Goal: Task Accomplishment & Management: Use online tool/utility

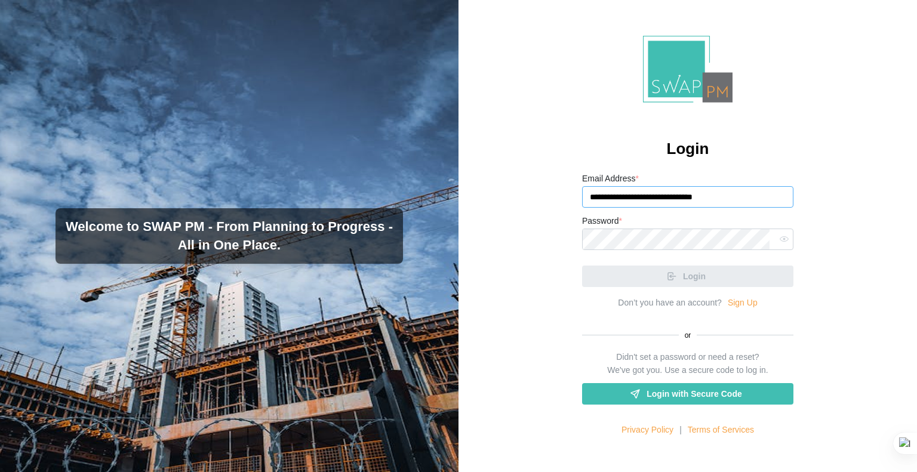
click at [721, 199] on input "**********" at bounding box center [687, 196] width 211 height 21
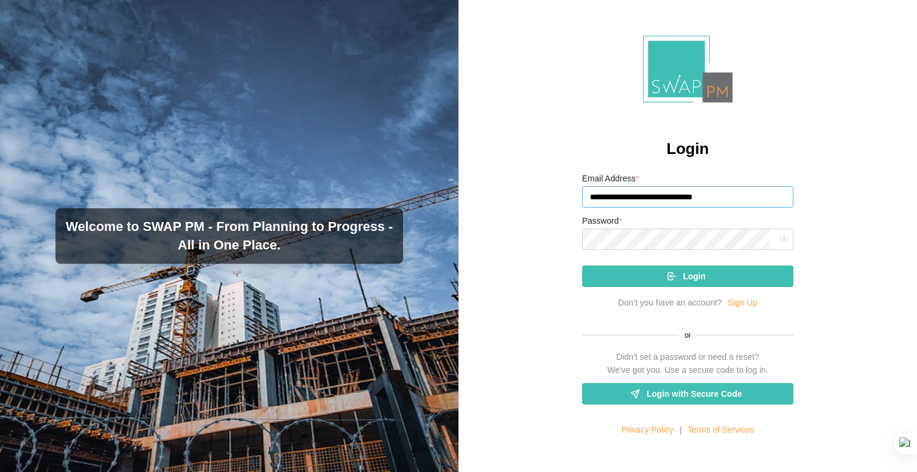
type input "**********"
click at [774, 241] on div at bounding box center [783, 239] width 19 height 21
click at [780, 242] on icon "button" at bounding box center [784, 239] width 9 height 9
click at [564, 239] on div "**********" at bounding box center [688, 236] width 459 height 472
click at [626, 273] on div "Login" at bounding box center [686, 276] width 192 height 20
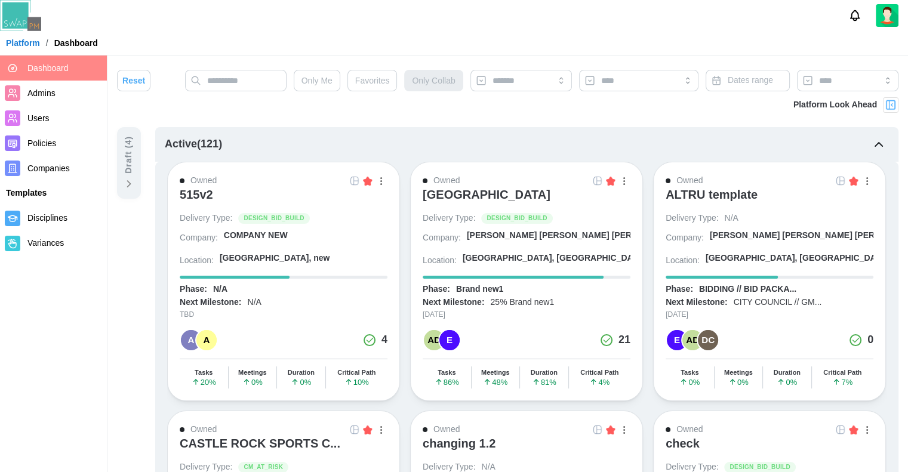
click at [892, 104] on img at bounding box center [891, 105] width 12 height 12
click at [890, 105] on img at bounding box center [891, 105] width 12 height 12
click at [891, 106] on img at bounding box center [891, 105] width 12 height 12
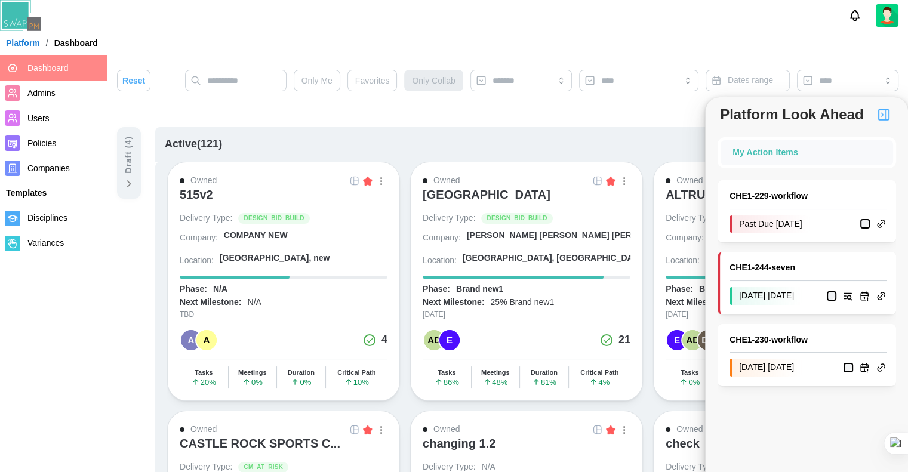
click at [623, 179] on div "button" at bounding box center [624, 181] width 2 height 8
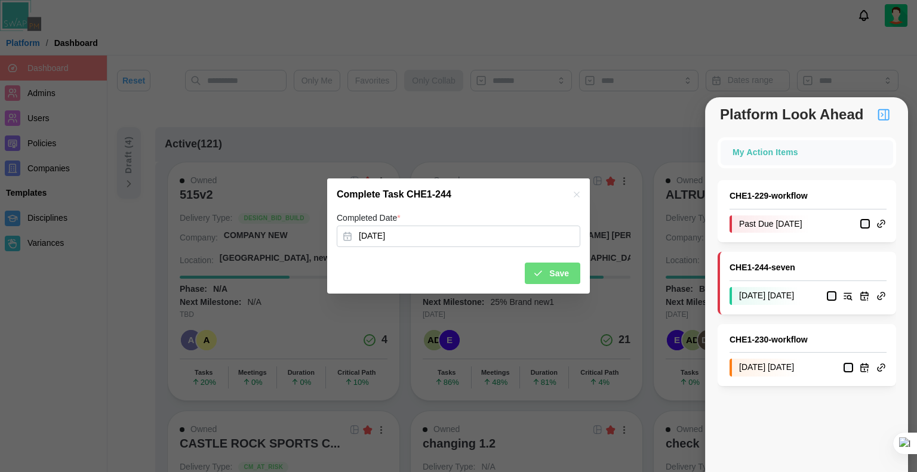
click at [543, 271] on icon "submit" at bounding box center [538, 273] width 11 height 11
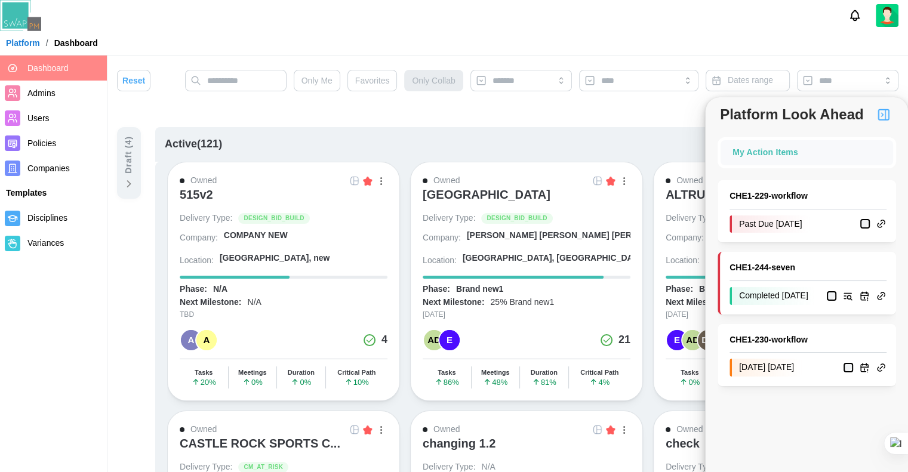
click at [629, 178] on button "button" at bounding box center [623, 180] width 13 height 13
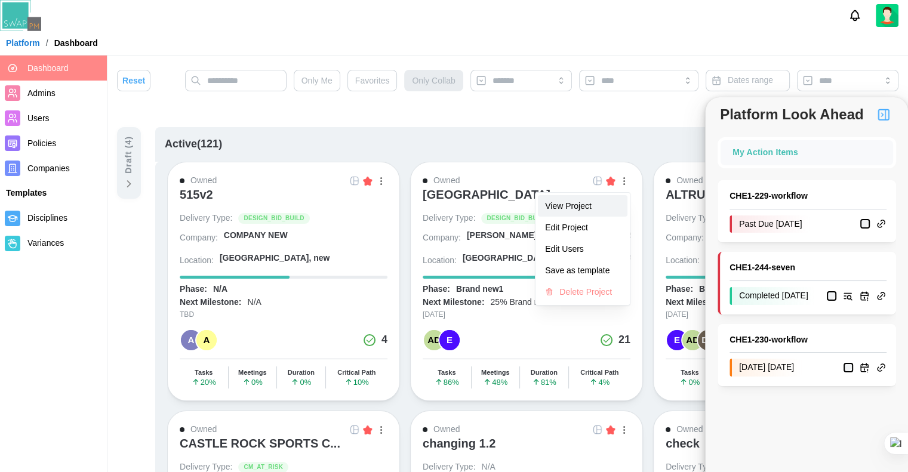
click at [583, 199] on button "View Project" at bounding box center [583, 205] width 90 height 21
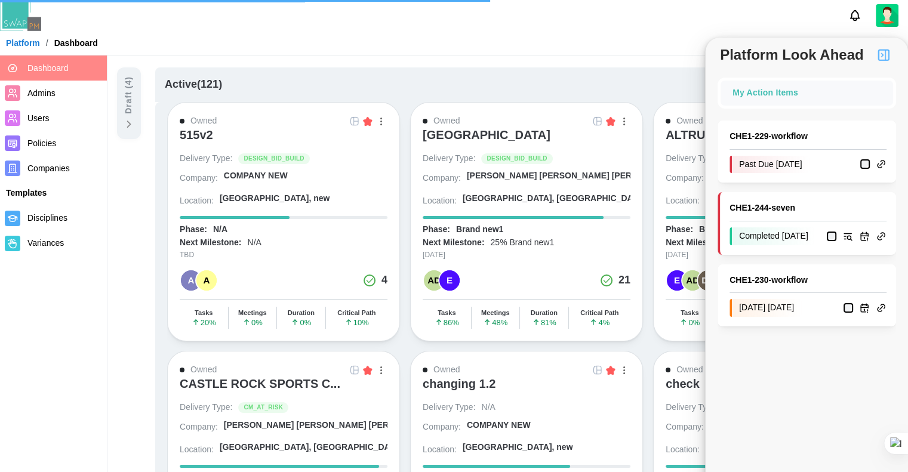
scroll to position [119, 0]
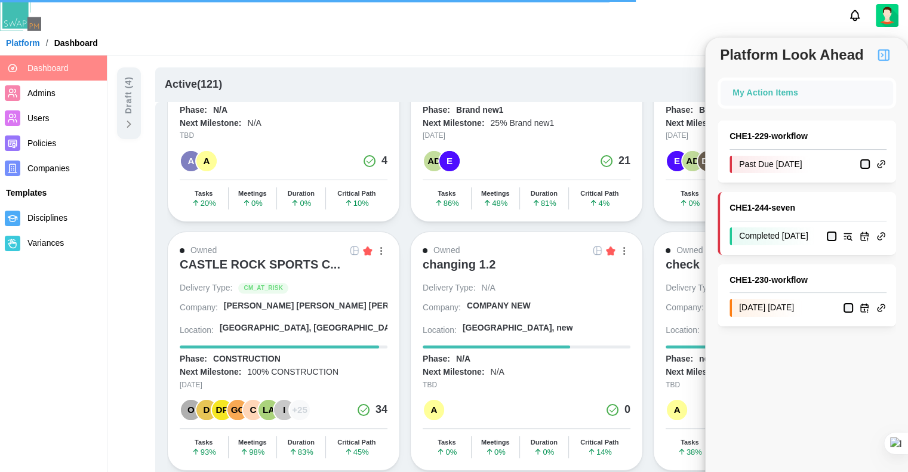
click at [379, 245] on button "button" at bounding box center [380, 250] width 13 height 13
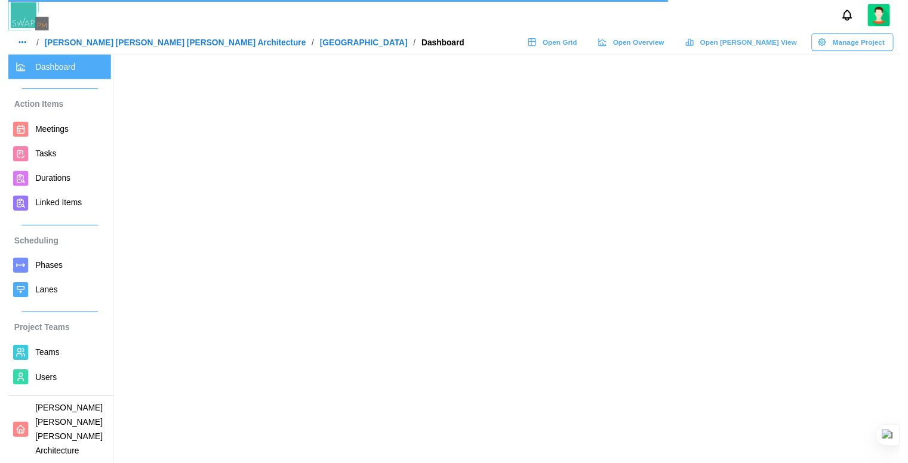
scroll to position [0, 0]
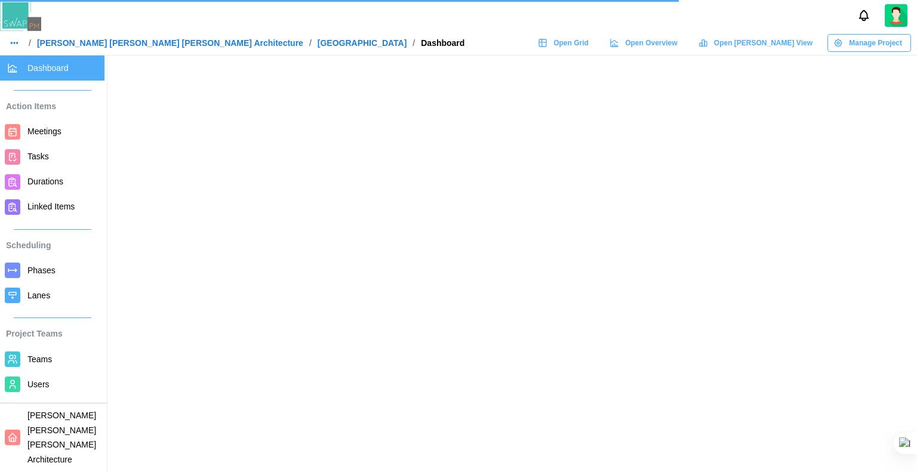
drag, startPoint x: 344, startPoint y: 274, endPoint x: 284, endPoint y: 229, distance: 75.0
click at [284, 229] on main at bounding box center [458, 236] width 917 height 472
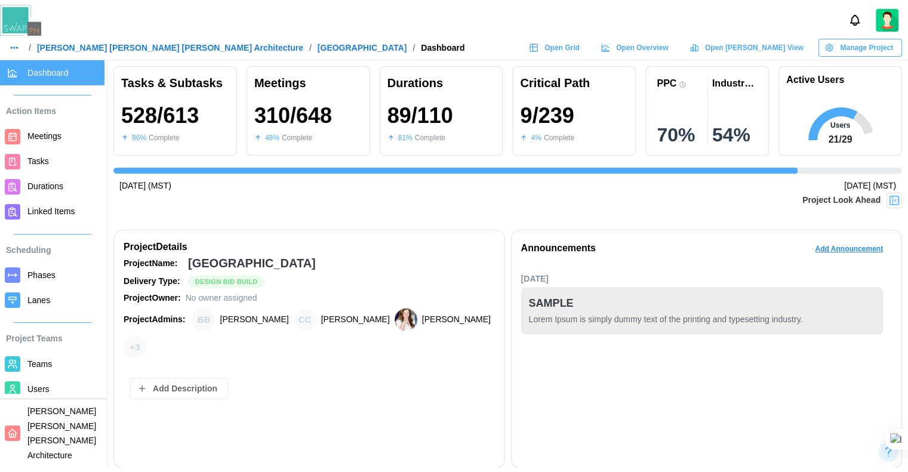
scroll to position [0, 8235]
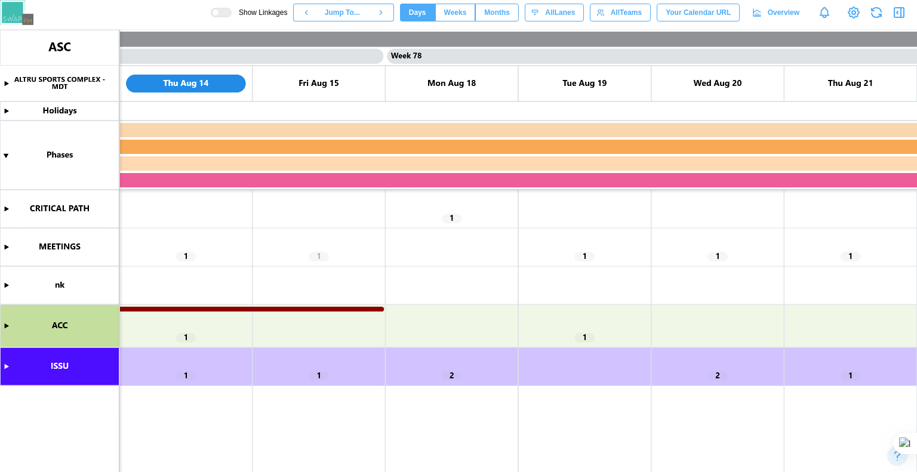
scroll to position [0, 50918]
click at [8, 368] on canvas at bounding box center [458, 251] width 917 height 442
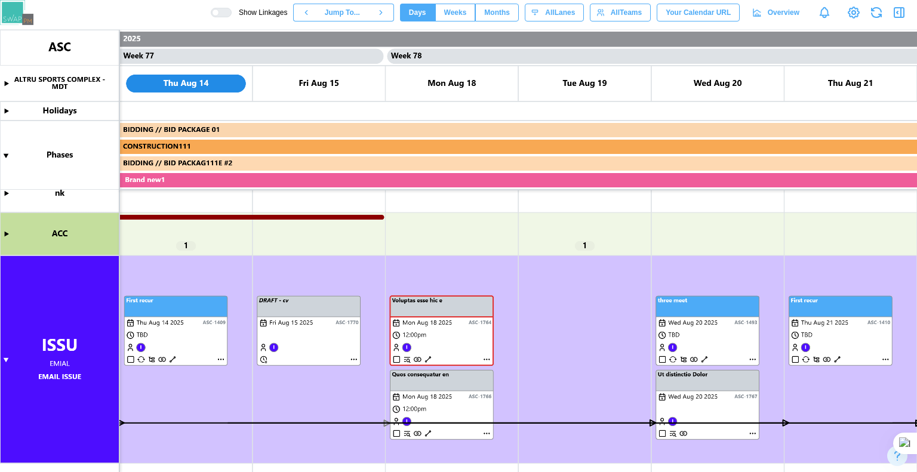
scroll to position [92, 0]
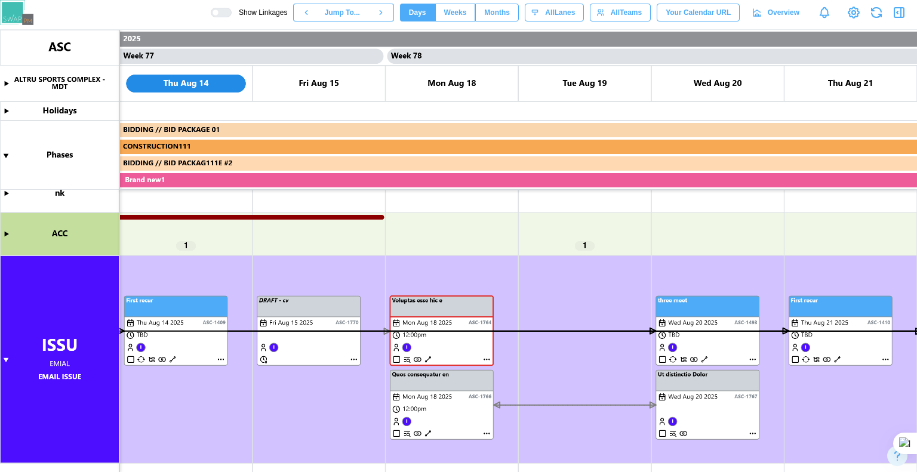
click at [652, 328] on canvas at bounding box center [458, 251] width 917 height 442
click at [427, 288] on canvas at bounding box center [458, 251] width 917 height 442
click at [502, 393] on canvas at bounding box center [458, 251] width 917 height 442
click at [659, 384] on canvas at bounding box center [458, 251] width 917 height 442
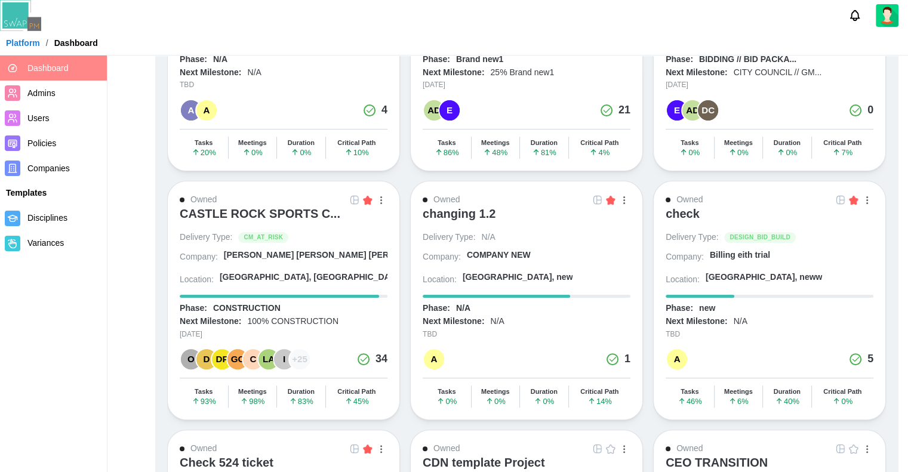
scroll to position [299, 0]
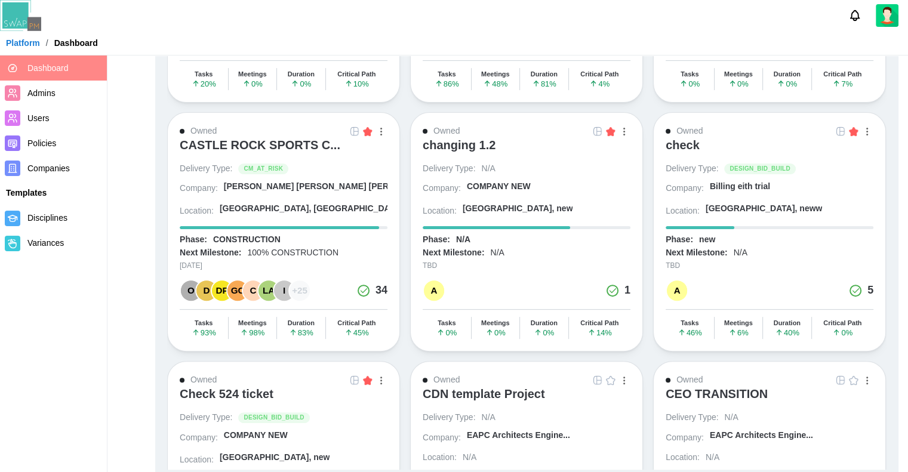
click at [380, 128] on div "button" at bounding box center [381, 132] width 2 height 8
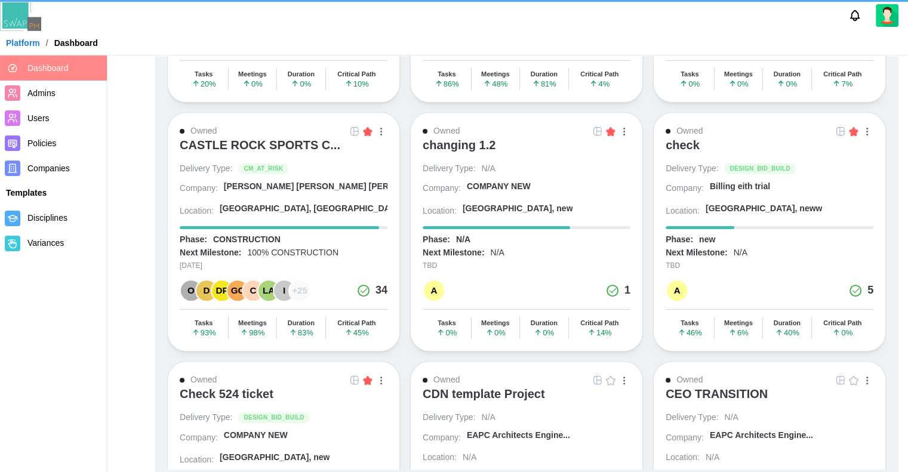
click at [378, 125] on button "button" at bounding box center [380, 131] width 13 height 13
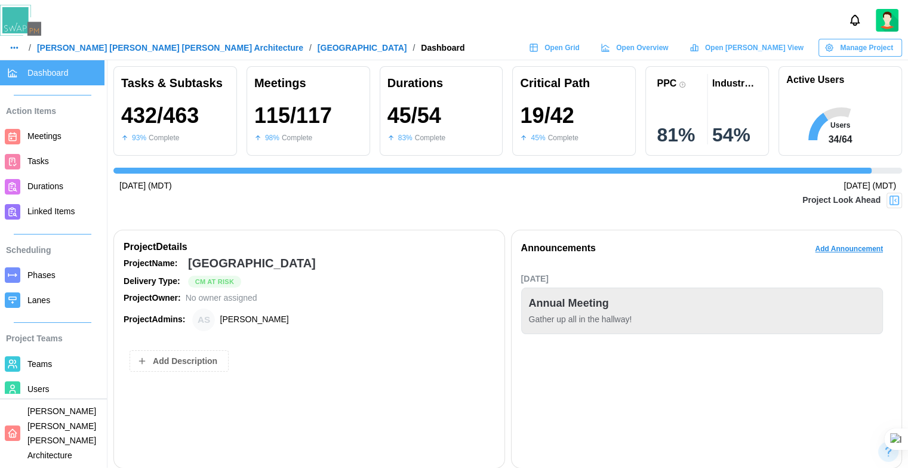
scroll to position [0, 7339]
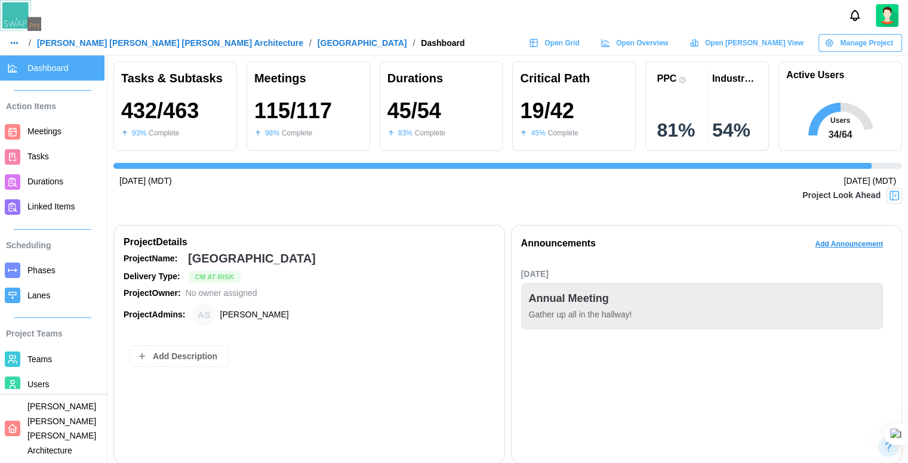
click at [580, 44] on span "Open Grid" at bounding box center [562, 43] width 35 height 17
click at [750, 39] on div "Open Gantt View" at bounding box center [747, 43] width 114 height 17
click at [37, 353] on span "Teams" at bounding box center [63, 359] width 72 height 15
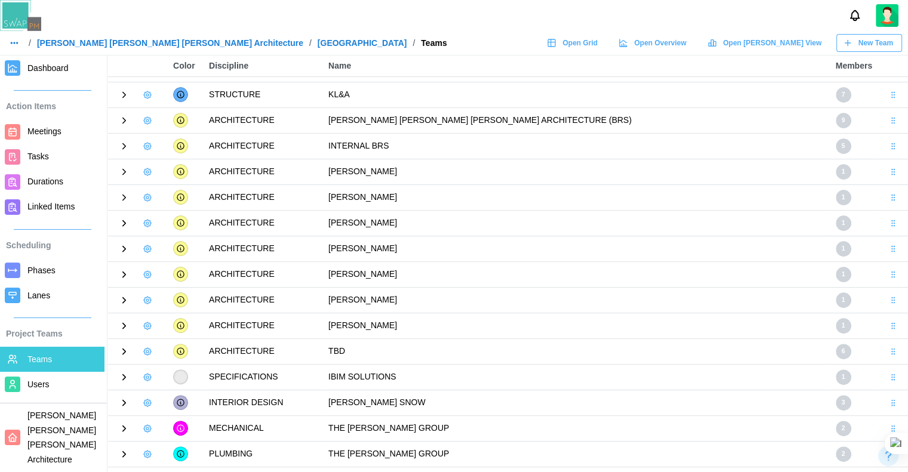
scroll to position [23, 0]
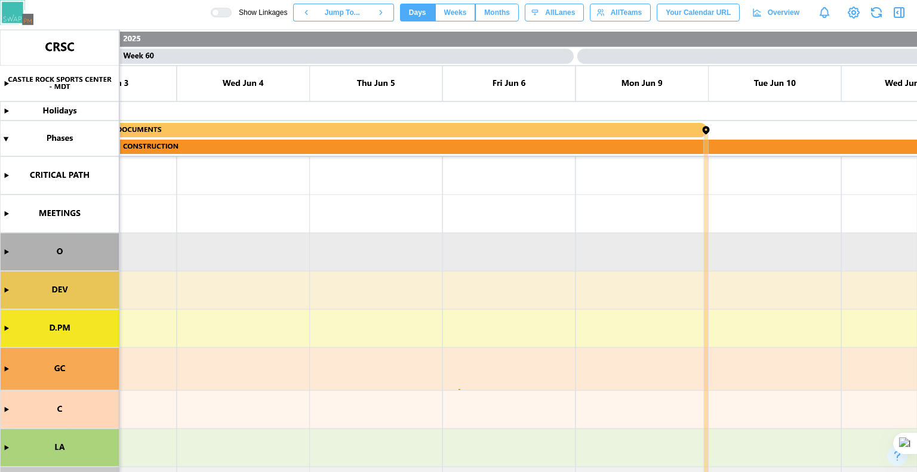
scroll to position [0, 35174]
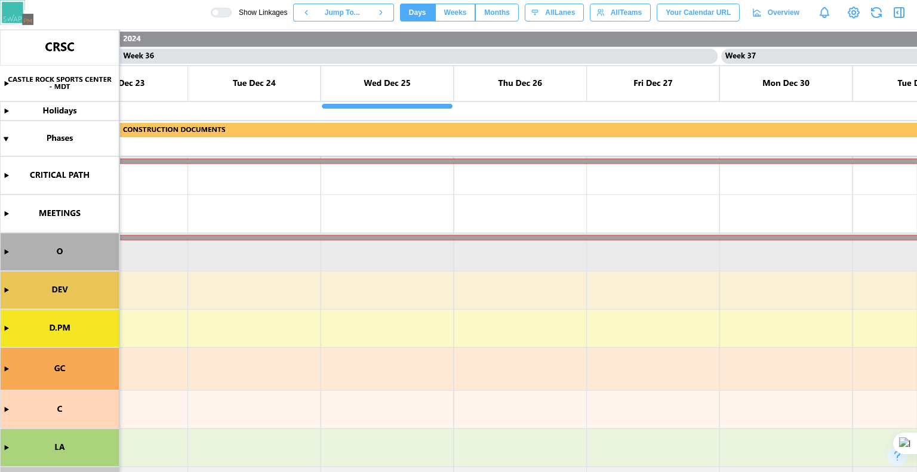
click at [8, 294] on canvas at bounding box center [458, 251] width 917 height 442
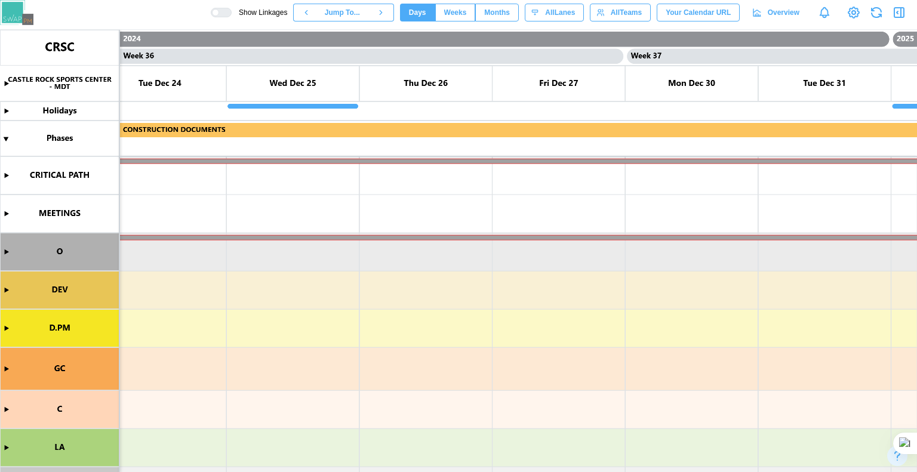
scroll to position [0, 24405]
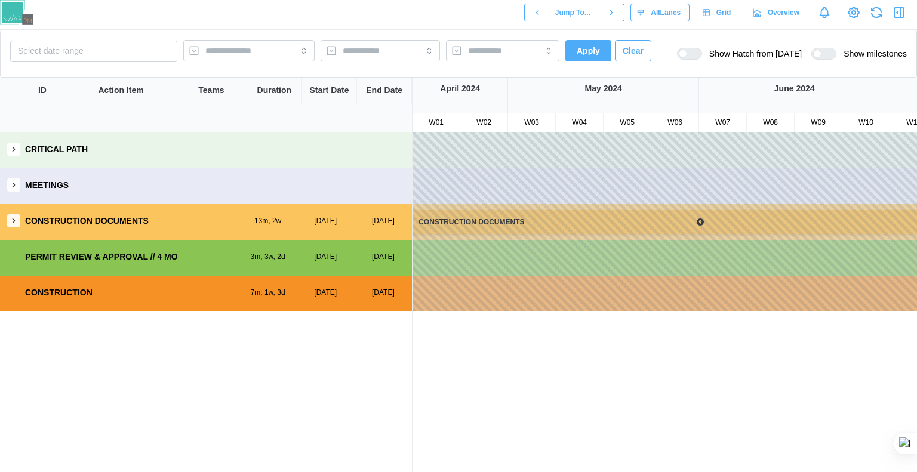
click at [18, 214] on div "CONSTRUCTION DOCUMENTS 13m, 2w [DATE] [DATE]" at bounding box center [206, 221] width 412 height 34
click at [15, 220] on icon "button" at bounding box center [14, 221] width 8 height 8
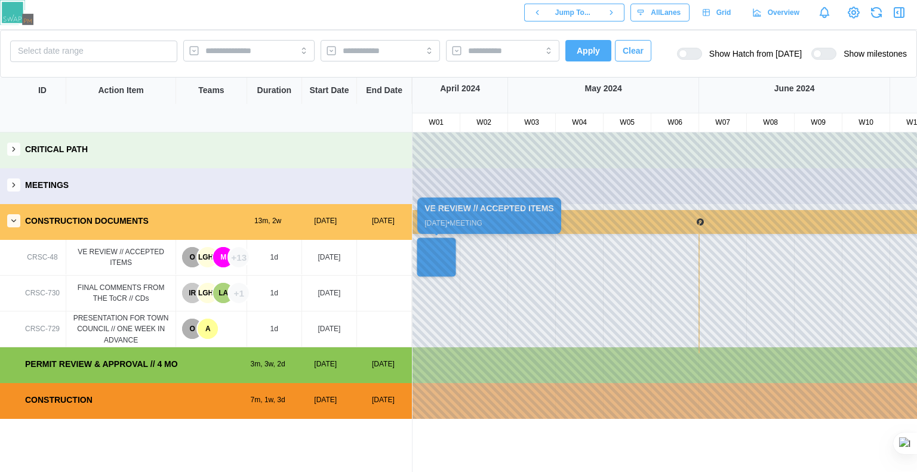
click at [452, 271] on div at bounding box center [436, 257] width 39 height 39
click at [441, 253] on div at bounding box center [436, 257] width 39 height 39
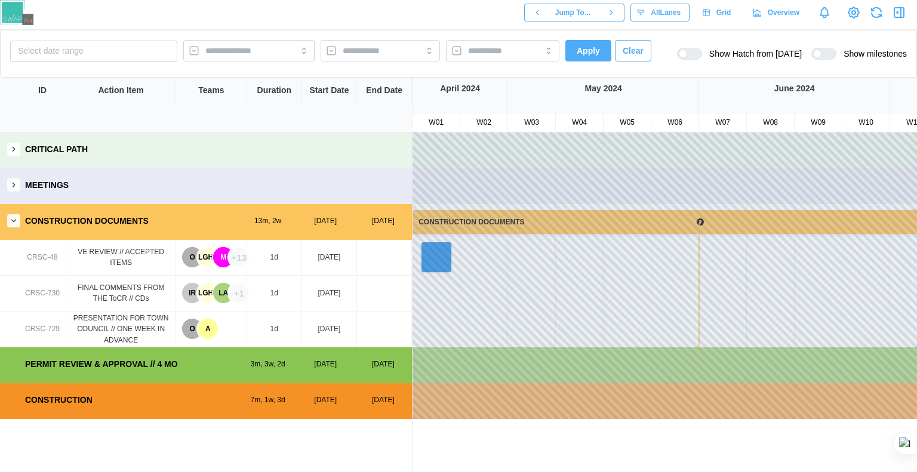
click at [19, 191] on div "MEETINGS" at bounding box center [206, 185] width 412 height 34
click at [11, 186] on icon "button" at bounding box center [14, 185] width 8 height 8
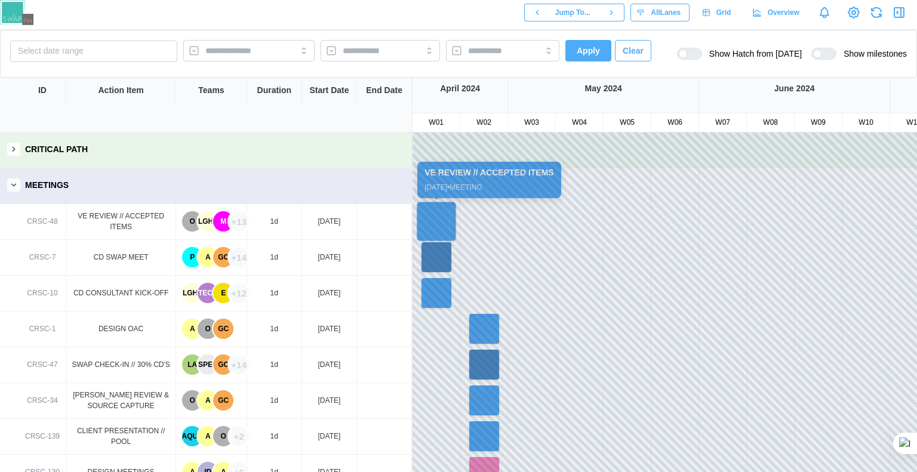
click at [437, 224] on div at bounding box center [436, 221] width 39 height 39
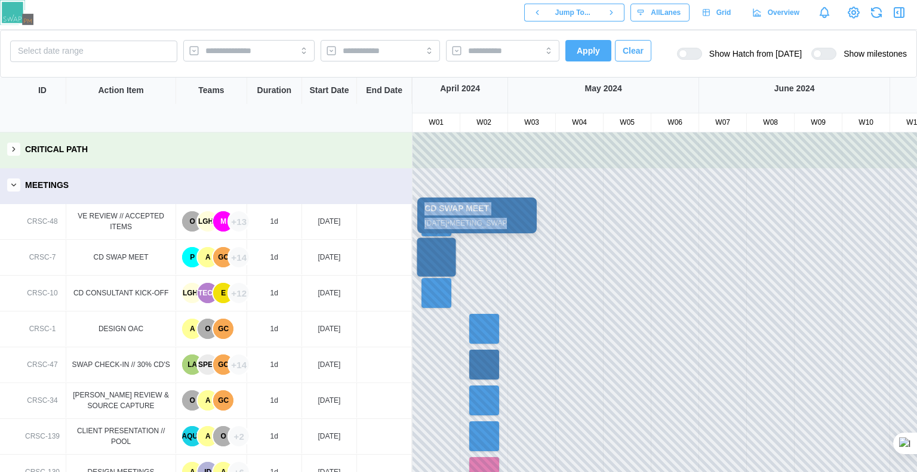
click at [433, 264] on div at bounding box center [436, 257] width 39 height 39
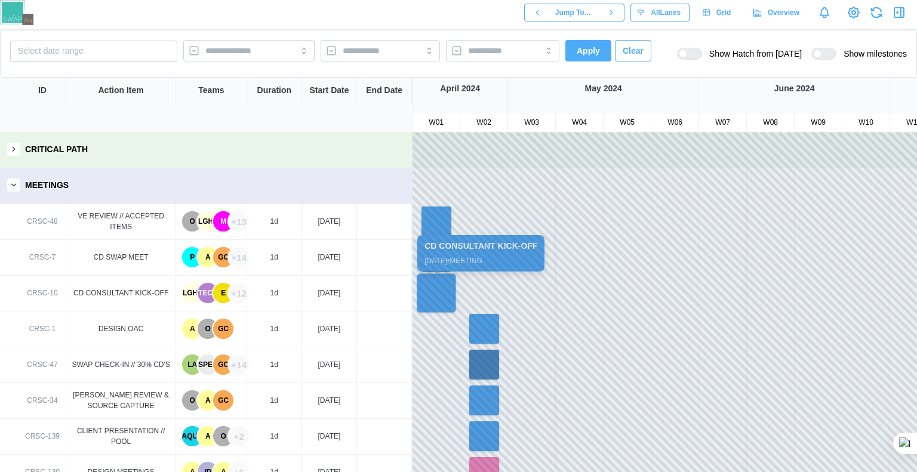
click at [433, 290] on div at bounding box center [436, 292] width 39 height 39
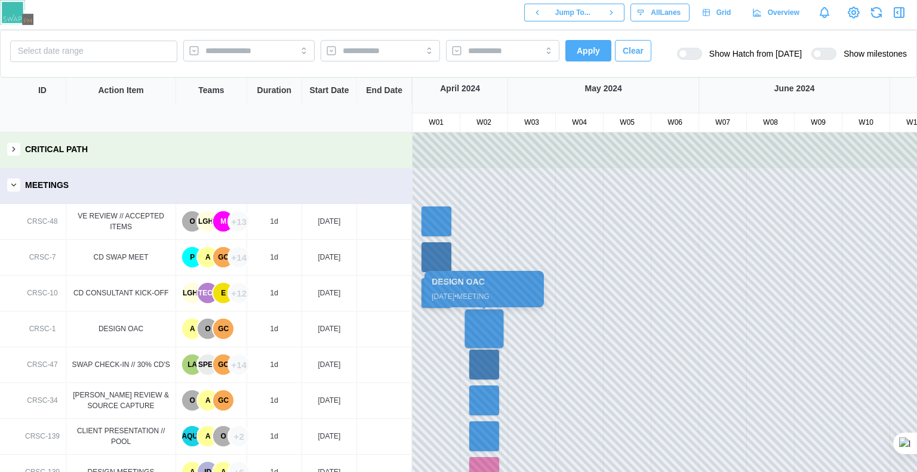
click at [478, 318] on div at bounding box center [484, 328] width 39 height 39
click at [485, 357] on div at bounding box center [484, 364] width 39 height 39
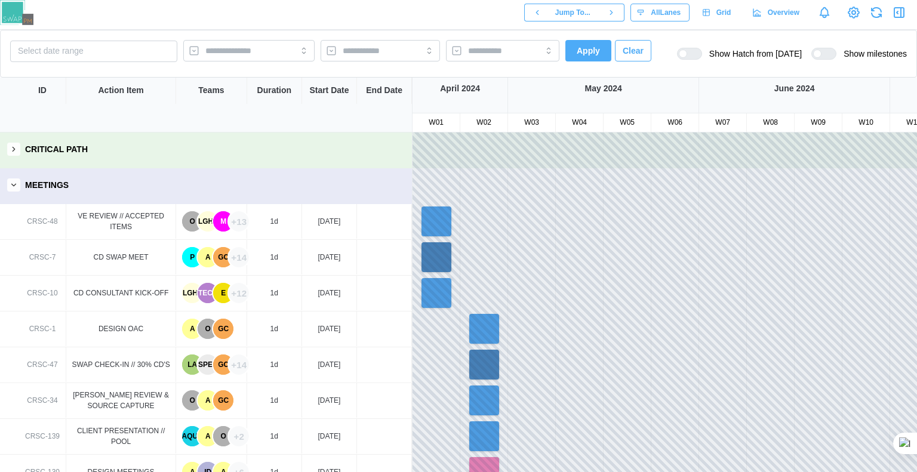
click at [21, 151] on div "CRITICAL PATH" at bounding box center [206, 150] width 412 height 34
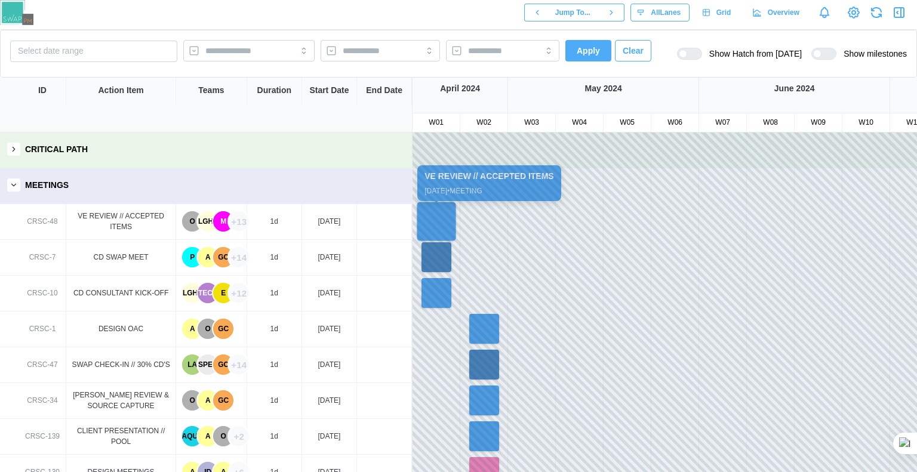
click at [447, 216] on div at bounding box center [436, 221] width 39 height 39
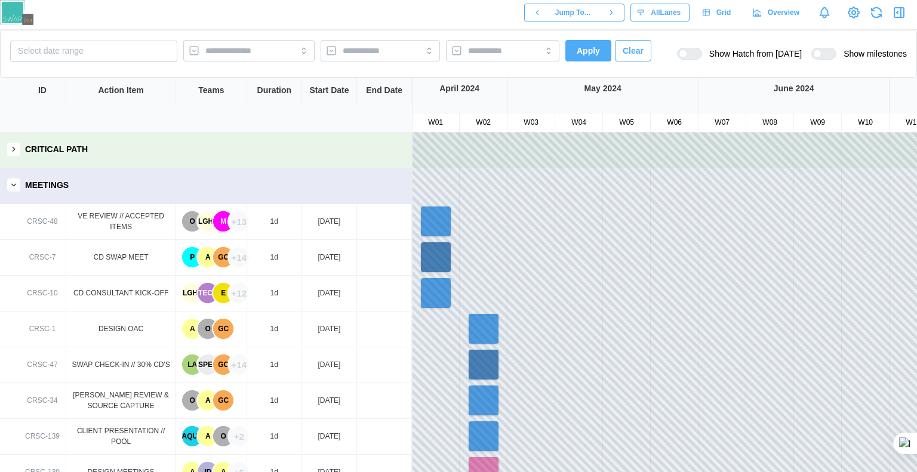
click at [35, 230] on div "CRSC-48" at bounding box center [42, 221] width 47 height 35
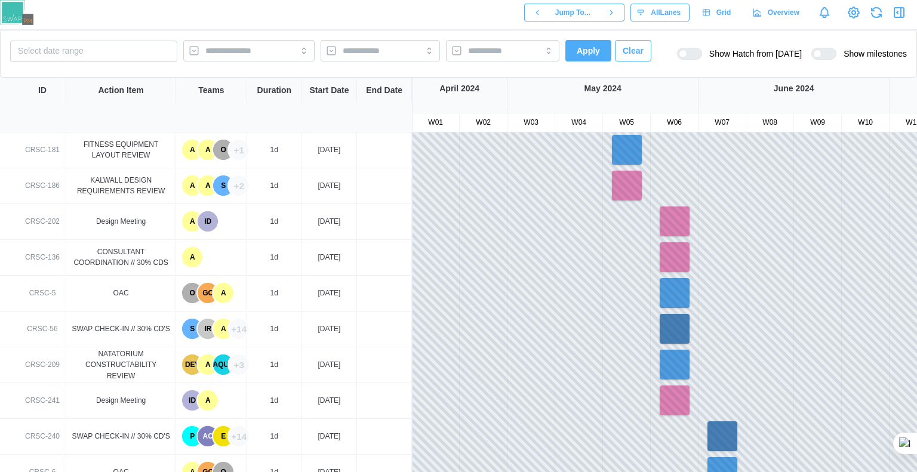
scroll to position [0, 0]
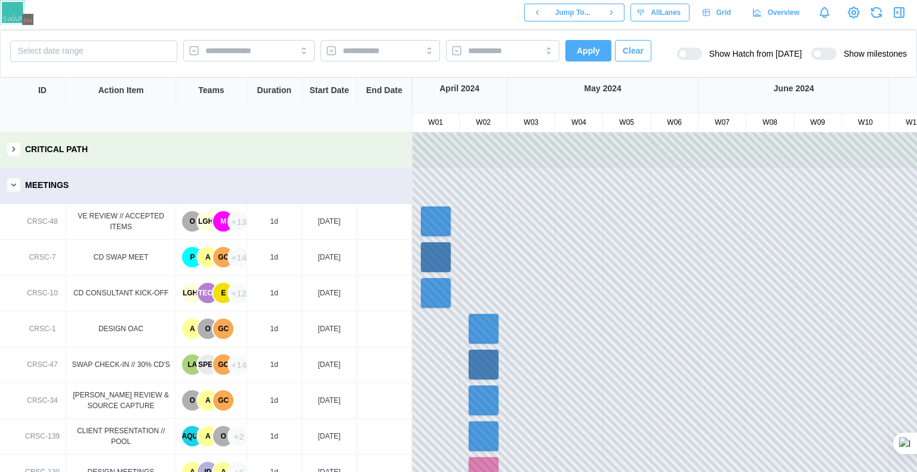
click at [9, 187] on button "button" at bounding box center [13, 185] width 13 height 13
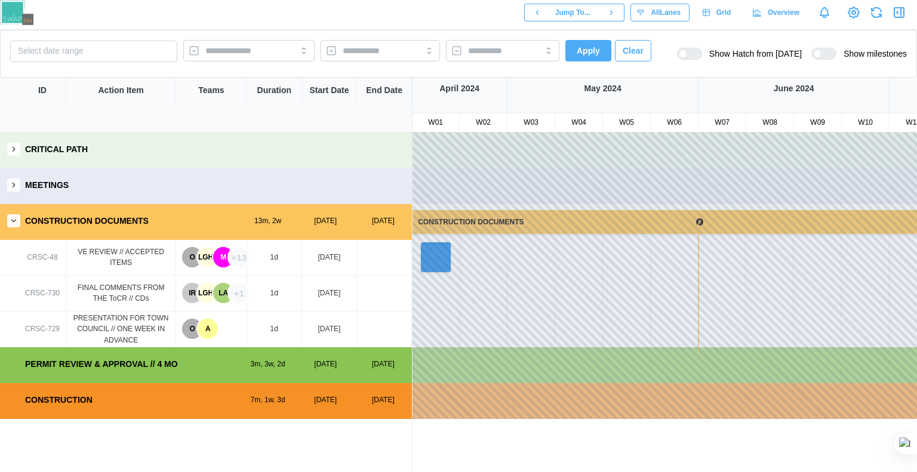
click at [48, 374] on div "PERMIT REVIEW & APPROVAL // 4 MO 3m, 3w, 2d 14 Jan, 2025 08 May, 2025" at bounding box center [206, 364] width 412 height 34
click at [36, 416] on div "CONSTRUCTION 7m, 1w, 3d 01 Jun, 2025 07 Jan, 2026" at bounding box center [206, 400] width 412 height 34
click at [271, 50] on div at bounding box center [248, 50] width 131 height 21
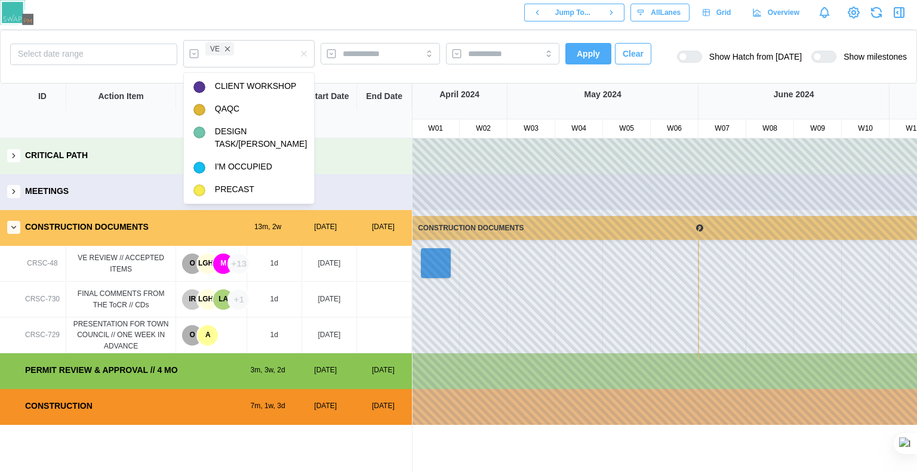
click at [568, 52] on button "Apply" at bounding box center [588, 53] width 46 height 21
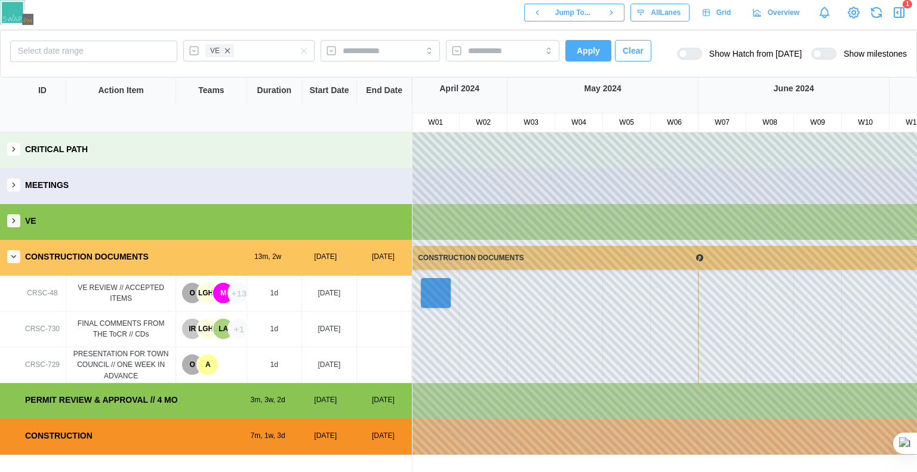
click at [12, 257] on icon "button" at bounding box center [14, 257] width 8 height 8
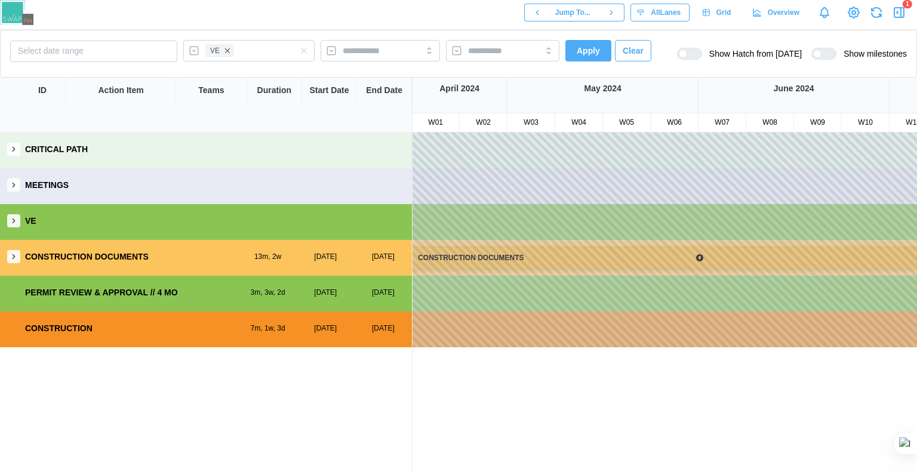
click at [302, 51] on icon "button" at bounding box center [304, 51] width 10 height 10
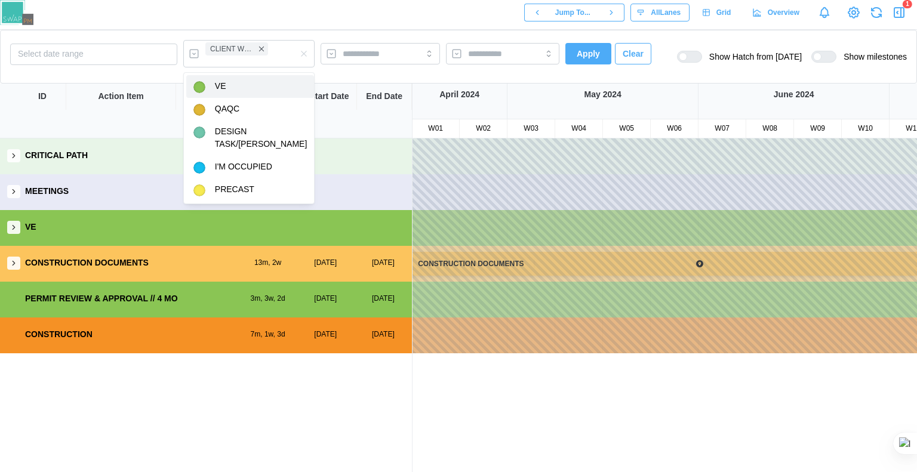
click at [579, 57] on span "Apply" at bounding box center [588, 54] width 23 height 20
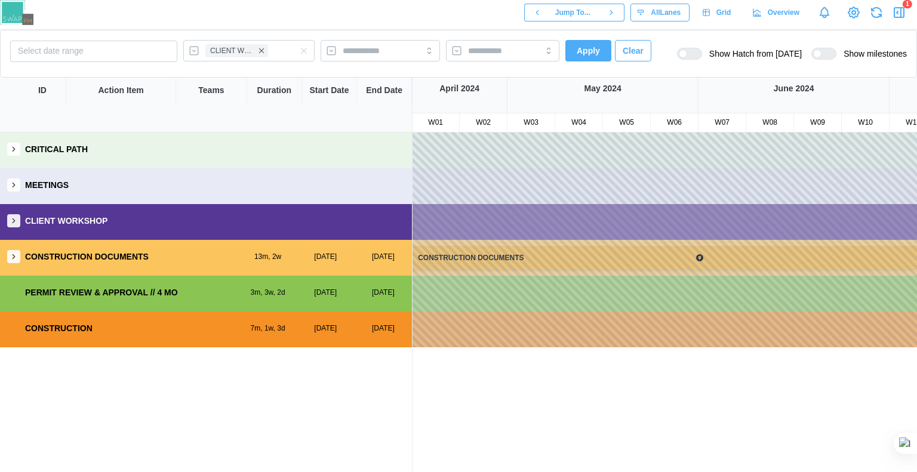
click at [13, 224] on icon "button" at bounding box center [14, 221] width 8 height 8
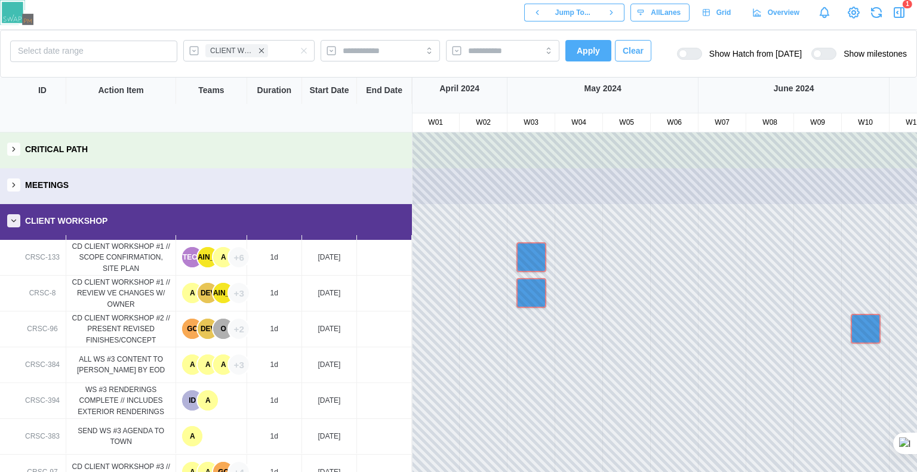
click at [51, 267] on div "CRSC-133" at bounding box center [42, 257] width 47 height 45
click at [96, 260] on div "CD CLIENT WORKSHOP #1 // SCOPE CONFIRMATION, SITE PLAN" at bounding box center [121, 257] width 100 height 33
click at [215, 253] on div "A" at bounding box center [223, 257] width 20 height 20
click at [273, 260] on div "1d" at bounding box center [274, 257] width 8 height 11
click at [188, 256] on div "TECH" at bounding box center [192, 257] width 20 height 20
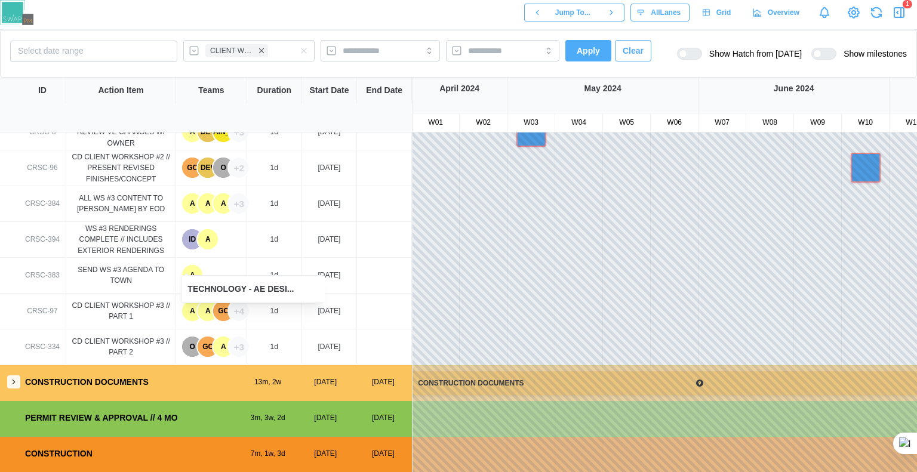
scroll to position [0, 1]
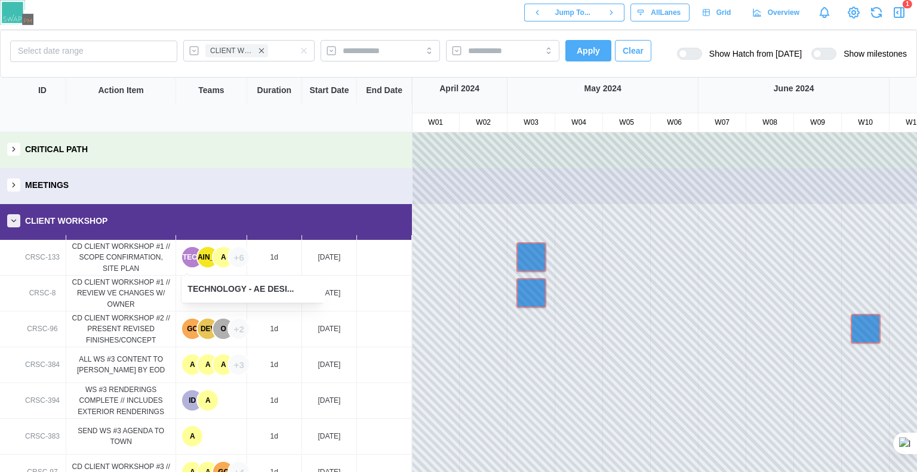
click at [2, 223] on div "CLIENT WORKSHOP" at bounding box center [206, 221] width 412 height 34
click at [8, 223] on button "button" at bounding box center [13, 220] width 13 height 13
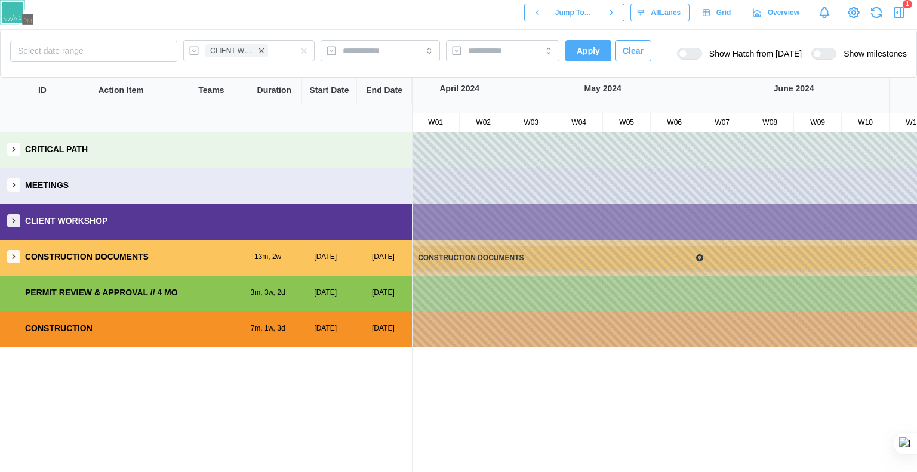
click at [13, 211] on div "CLIENT WORKSHOP" at bounding box center [206, 221] width 412 height 34
click at [15, 219] on icon "button" at bounding box center [14, 221] width 8 height 8
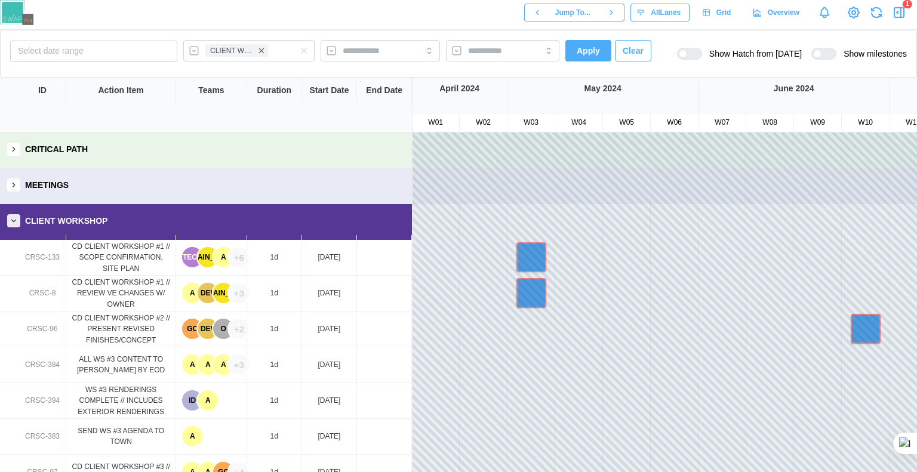
click at [15, 219] on icon "button" at bounding box center [14, 221] width 8 height 8
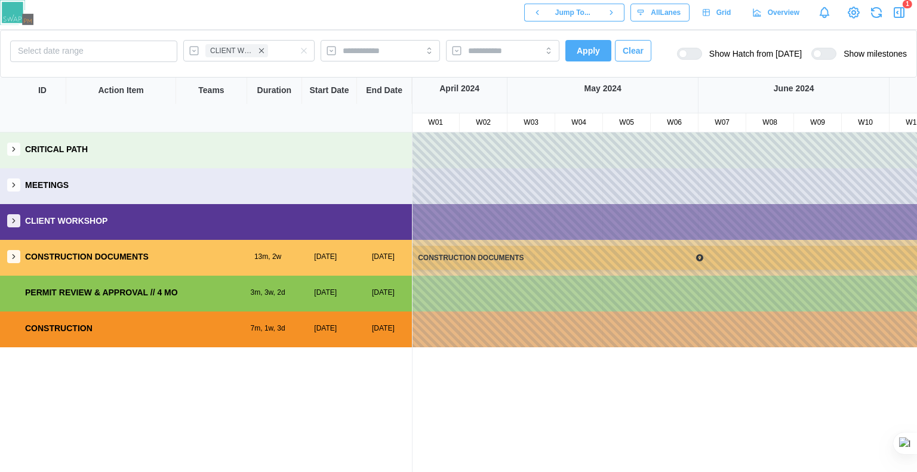
click at [16, 187] on icon "button" at bounding box center [14, 185] width 8 height 8
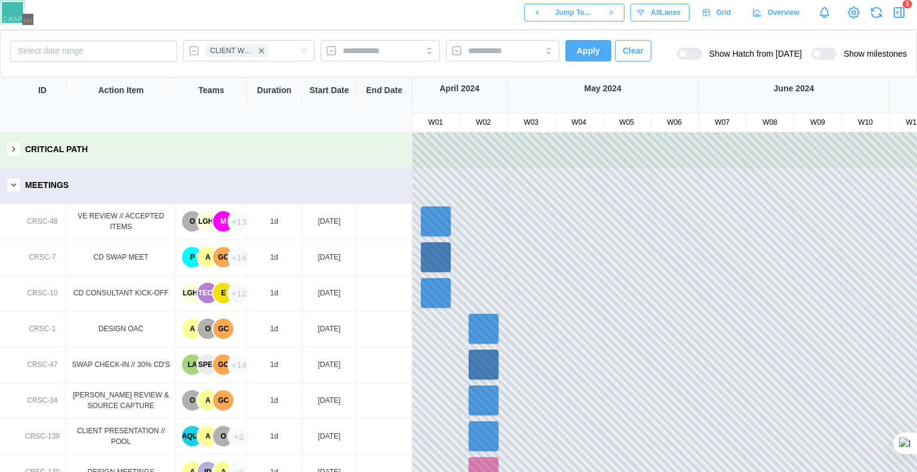
click at [17, 187] on icon "button" at bounding box center [14, 185] width 8 height 8
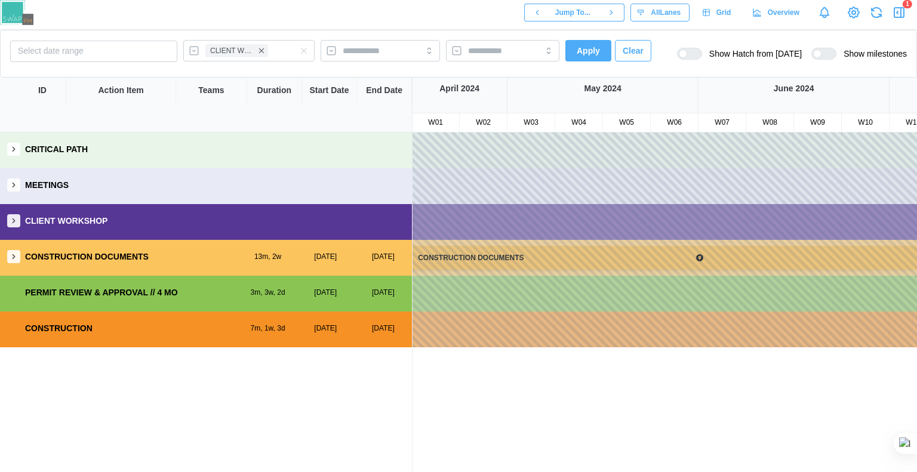
click at [19, 259] on button "button" at bounding box center [13, 256] width 13 height 13
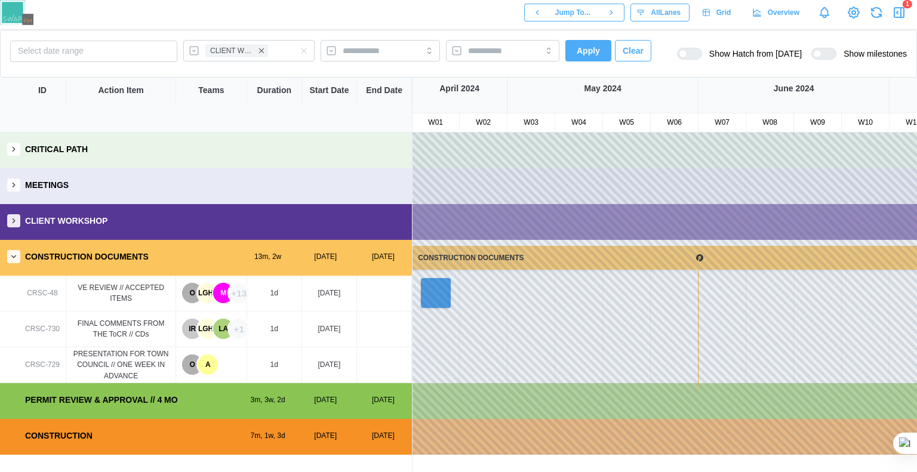
click at [16, 255] on icon "button" at bounding box center [14, 257] width 8 height 8
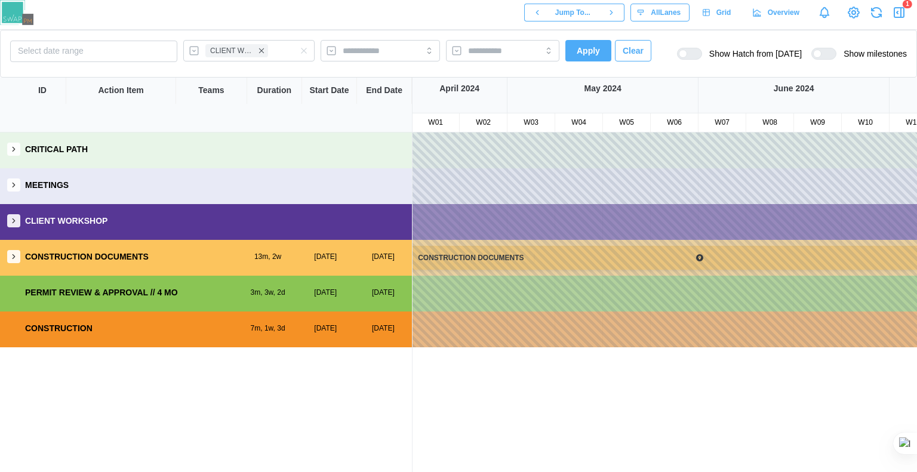
click at [636, 59] on span "Clear" at bounding box center [633, 51] width 21 height 20
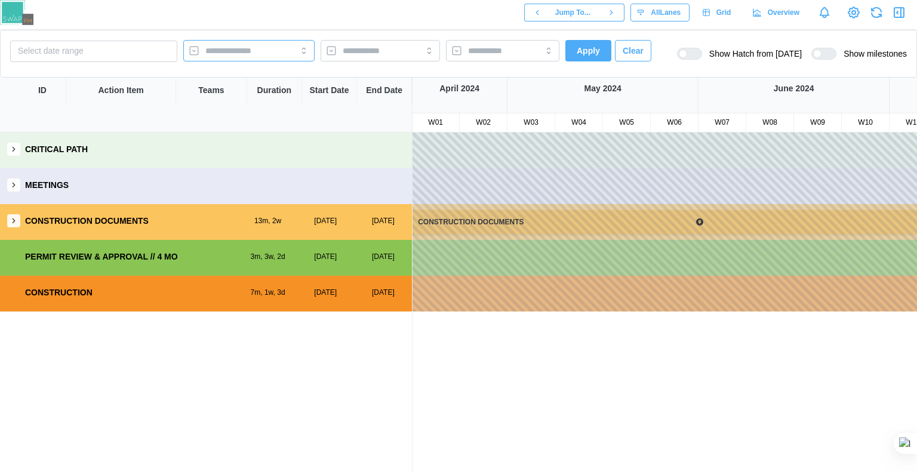
click at [300, 53] on div at bounding box center [248, 50] width 131 height 21
click at [590, 51] on span "Apply" at bounding box center [588, 51] width 23 height 20
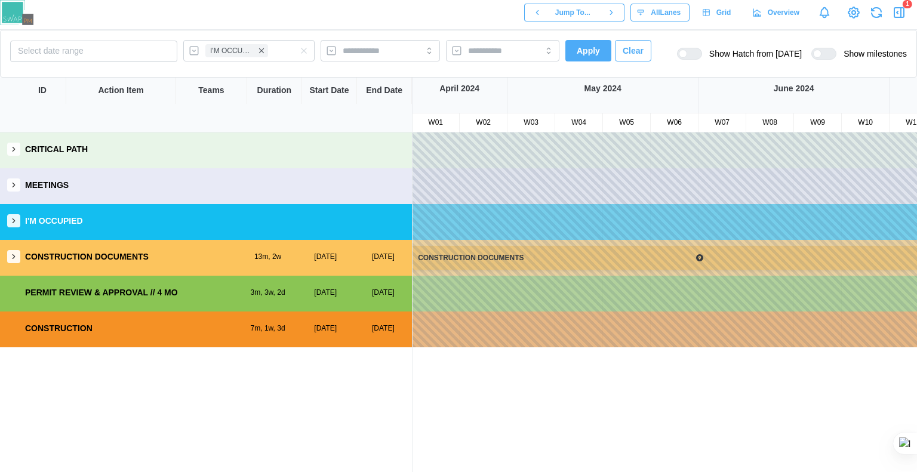
click at [17, 214] on div "I'M OCCUPIED" at bounding box center [206, 221] width 412 height 34
click at [16, 216] on button "button" at bounding box center [13, 220] width 13 height 13
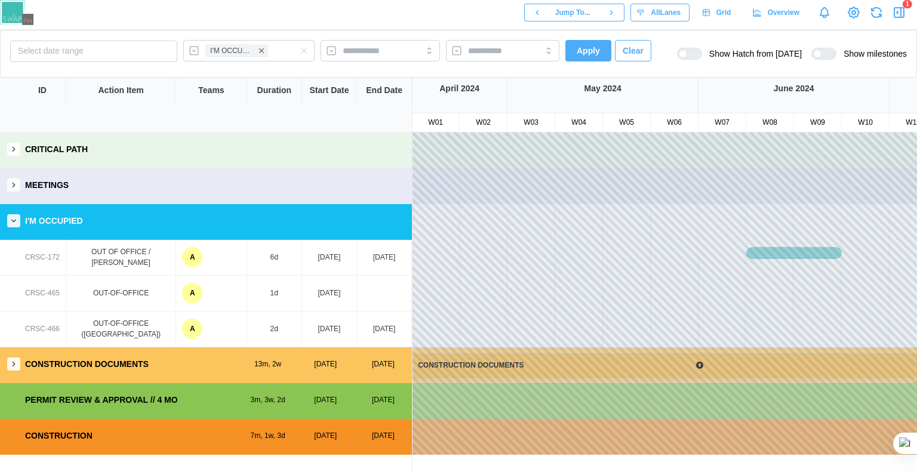
click at [118, 262] on div "OUT OF OFFICE / ZACH BISEK" at bounding box center [121, 258] width 100 height 22
click at [122, 256] on div "OUT OF OFFICE / ZACH BISEK" at bounding box center [121, 258] width 100 height 22
click at [191, 257] on div "CRITICAL PATH MEETINGS I'M OCCUPIED CRSC-172 OUT OF OFFICE / ZACH BISEK A 6d 11…" at bounding box center [206, 303] width 412 height 340
click at [193, 256] on div "A" at bounding box center [192, 257] width 20 height 20
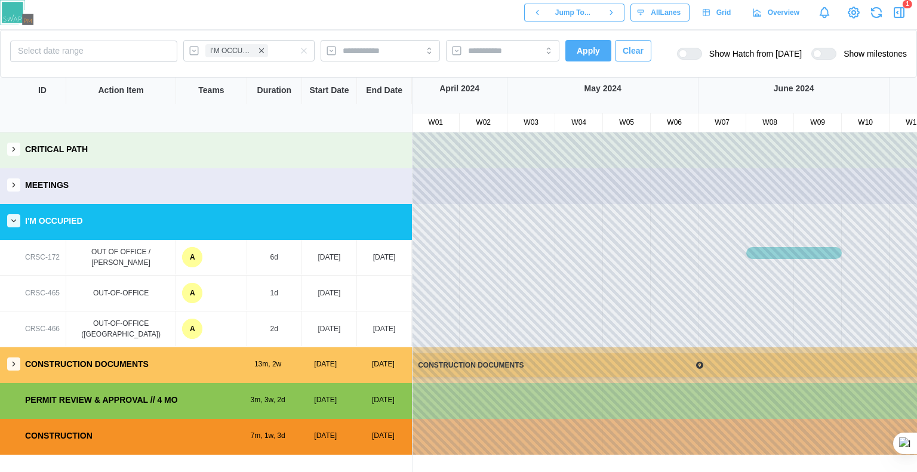
click at [193, 256] on div "A" at bounding box center [192, 257] width 20 height 20
click at [339, 310] on div "CRSC-465 OUT-OF-OFFICE A 1d 11 Aug, 2024" at bounding box center [206, 294] width 412 height 36
click at [195, 260] on div "A" at bounding box center [192, 257] width 20 height 20
click at [193, 306] on div "ZB" at bounding box center [194, 311] width 17 height 17
click at [281, 241] on div "6d" at bounding box center [274, 257] width 55 height 35
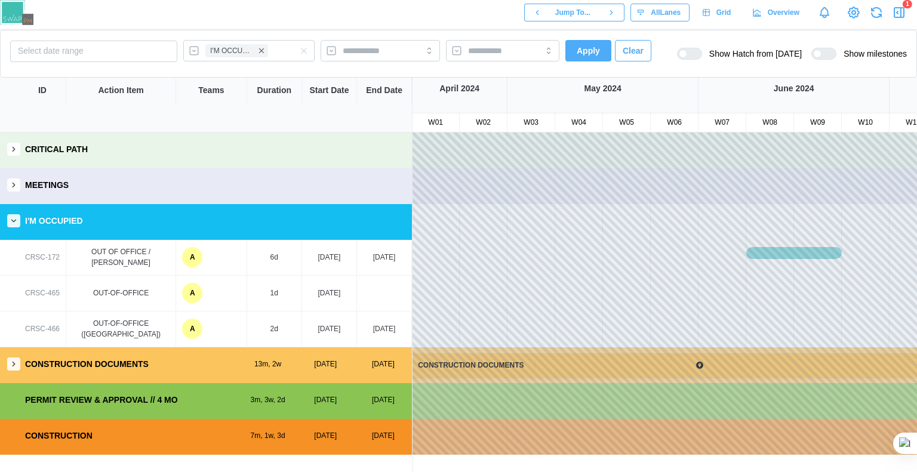
click at [281, 257] on div "6d" at bounding box center [274, 257] width 55 height 35
click at [333, 268] on div "11 Jun, 2024" at bounding box center [329, 257] width 55 height 35
click at [15, 217] on button "button" at bounding box center [13, 220] width 13 height 13
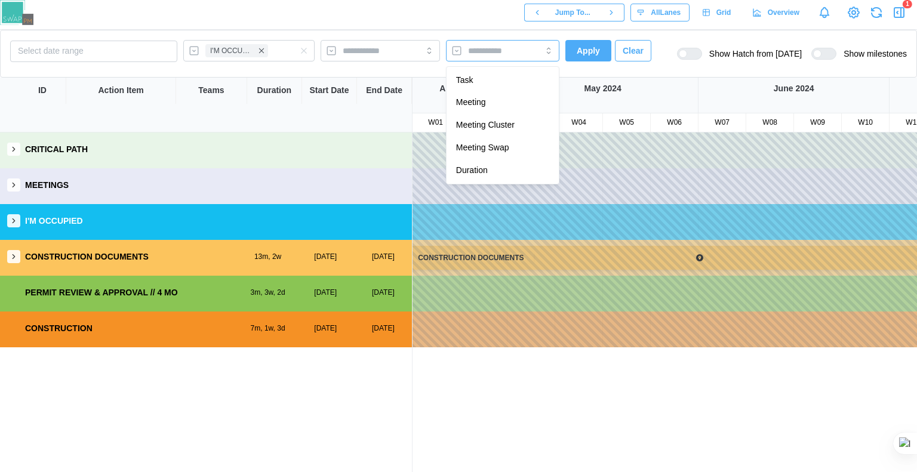
click at [490, 54] on input "search" at bounding box center [492, 51] width 48 height 10
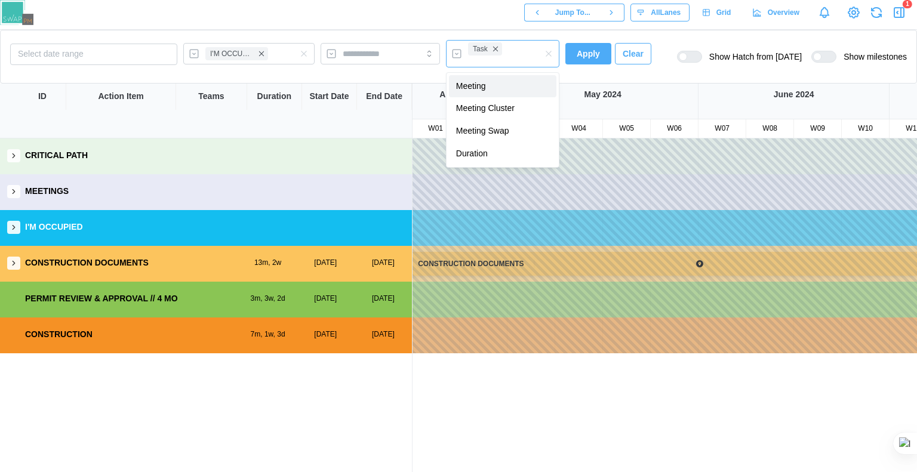
drag, startPoint x: 487, startPoint y: 70, endPoint x: 507, endPoint y: 66, distance: 20.9
click at [577, 47] on span "Apply" at bounding box center [588, 54] width 23 height 20
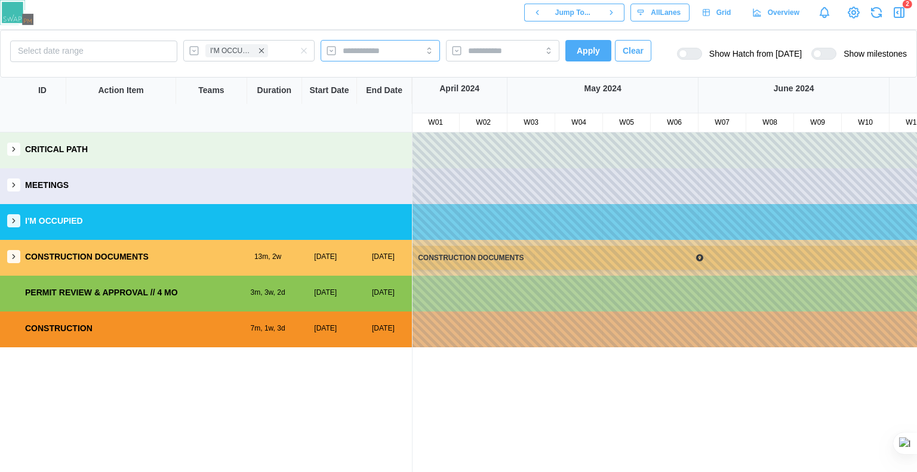
click at [355, 45] on div at bounding box center [368, 51] width 57 height 20
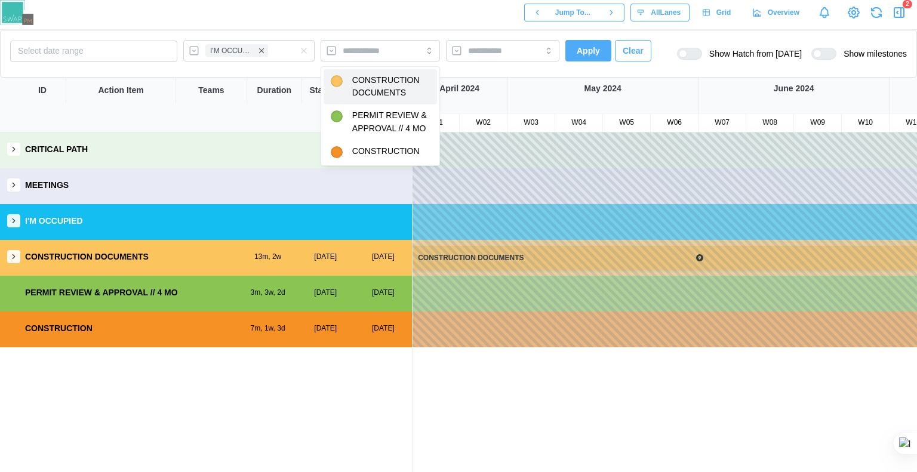
click at [133, 39] on div "Select date range I'M OCCUPIED Apply Clear Show Hatch from today Show milestones" at bounding box center [458, 54] width 917 height 48
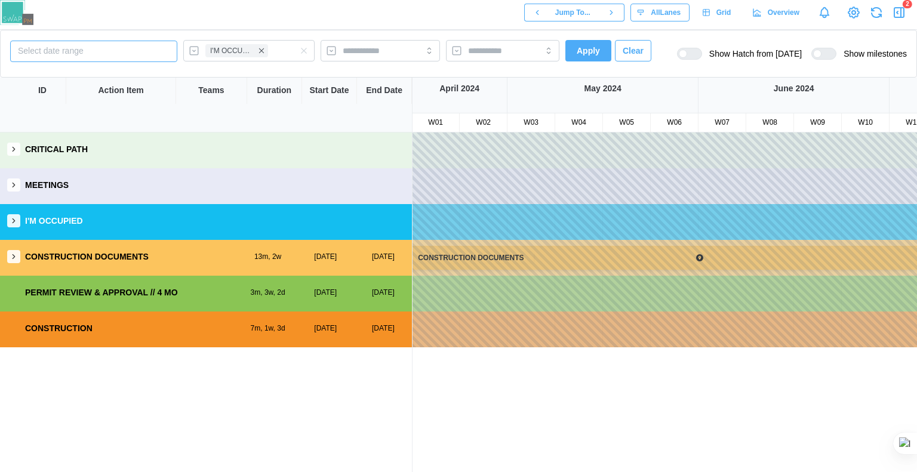
click at [134, 50] on button "Select date range" at bounding box center [93, 51] width 167 height 21
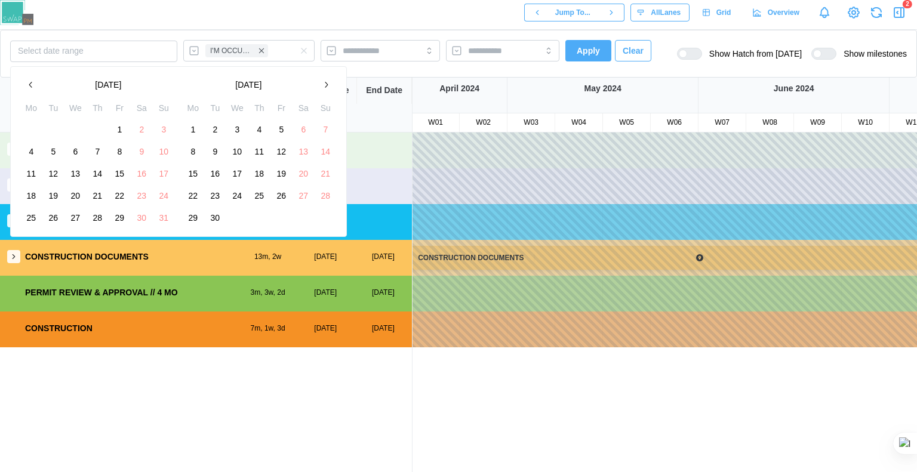
click at [657, 14] on span "All Lanes" at bounding box center [666, 12] width 30 height 17
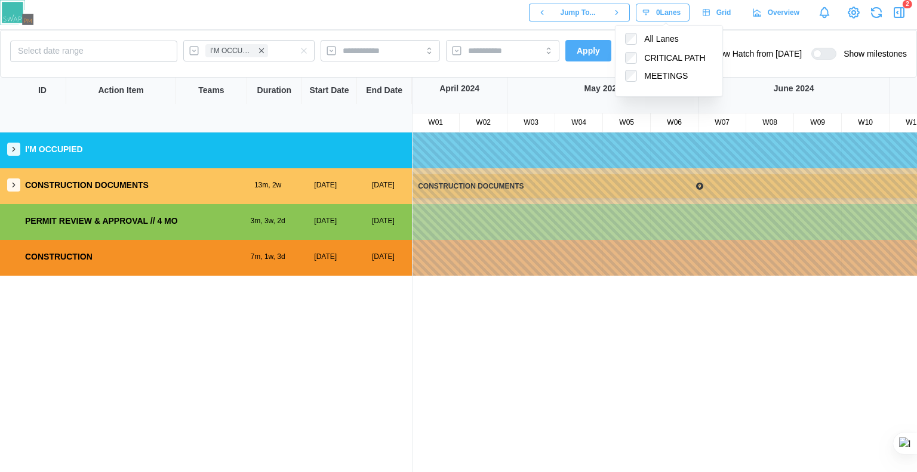
click at [488, 50] on input "search" at bounding box center [492, 51] width 48 height 10
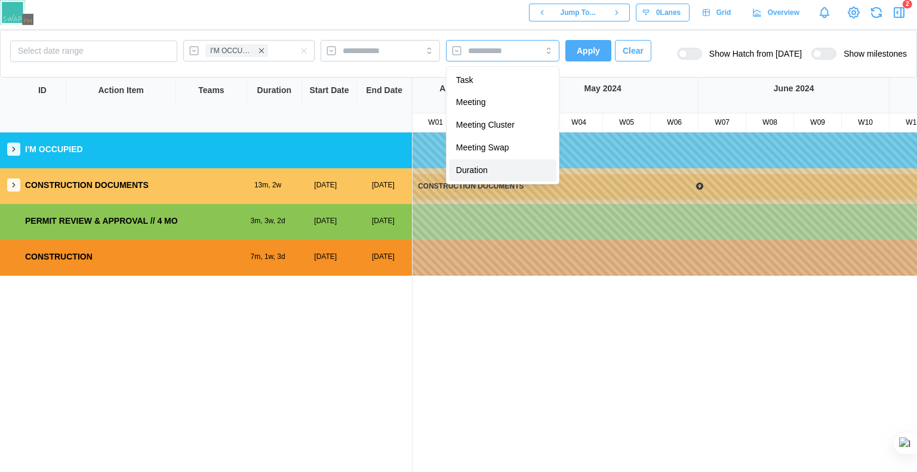
click at [306, 51] on icon "button" at bounding box center [304, 51] width 10 height 10
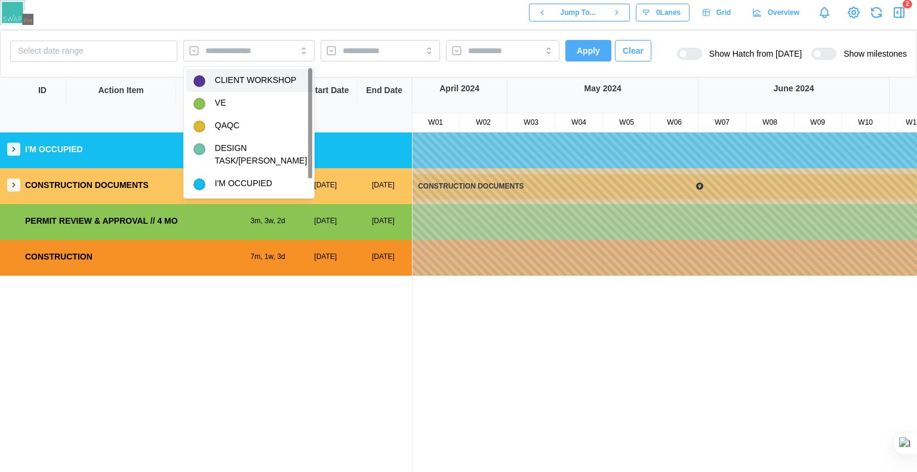
click at [393, 347] on div "I'M OCCUPIED CONSTRUCTION DOCUMENTS 13m, 2w 28 Apr, 2024 08 Jun, 2025 PERMIT RE…" at bounding box center [206, 303] width 412 height 340
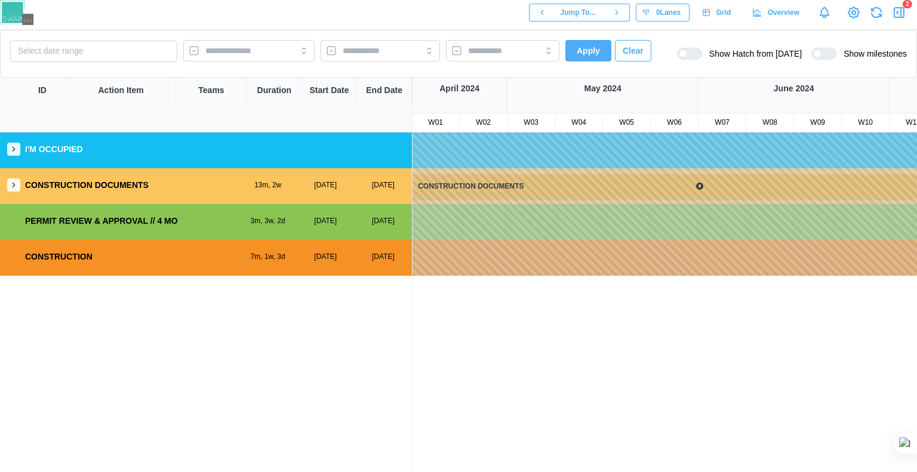
click at [642, 17] on button "0 Lanes" at bounding box center [663, 13] width 54 height 18
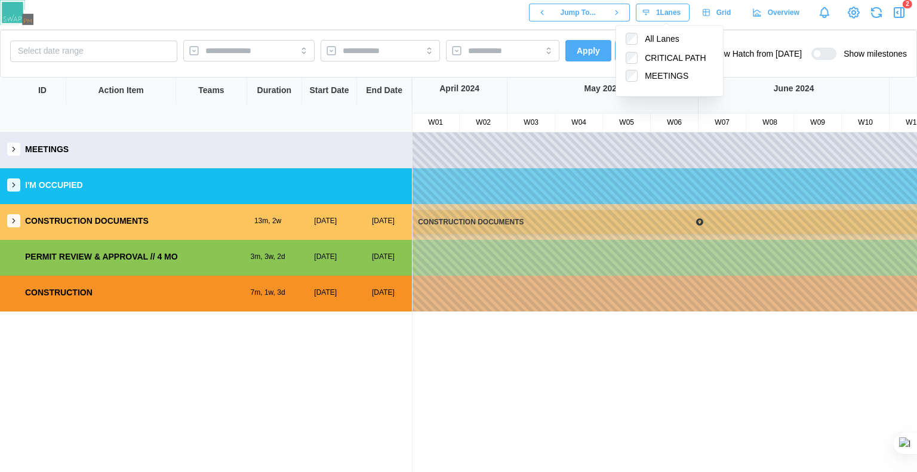
drag, startPoint x: 287, startPoint y: 322, endPoint x: 295, endPoint y: 279, distance: 43.2
click at [287, 322] on div "MEETINGS I'M OCCUPIED CONSTRUCTION DOCUMENTS 13m, 2w 28 Apr, 2024 08 Jun, 2025 …" at bounding box center [206, 303] width 412 height 340
click at [679, 17] on span "1 Lanes" at bounding box center [668, 12] width 24 height 17
click at [662, 41] on label "All Lanes" at bounding box center [659, 39] width 42 height 12
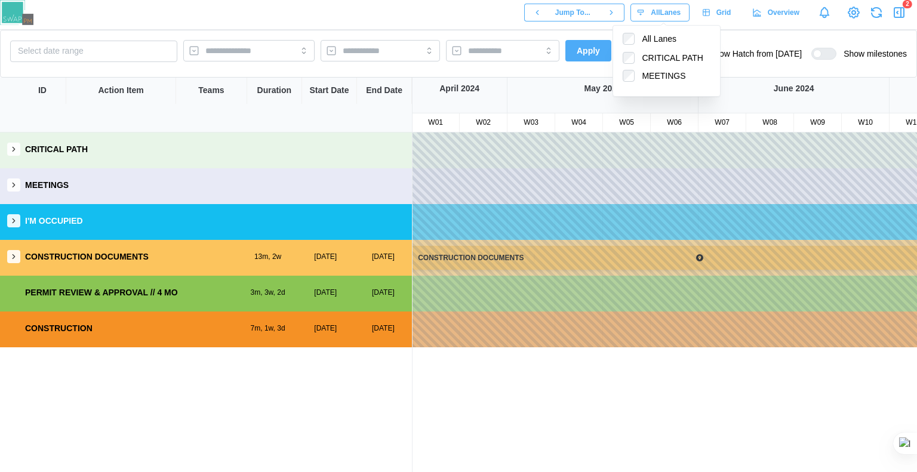
click at [186, 172] on div "MEETINGS" at bounding box center [206, 185] width 412 height 34
click at [9, 190] on button "button" at bounding box center [13, 185] width 13 height 13
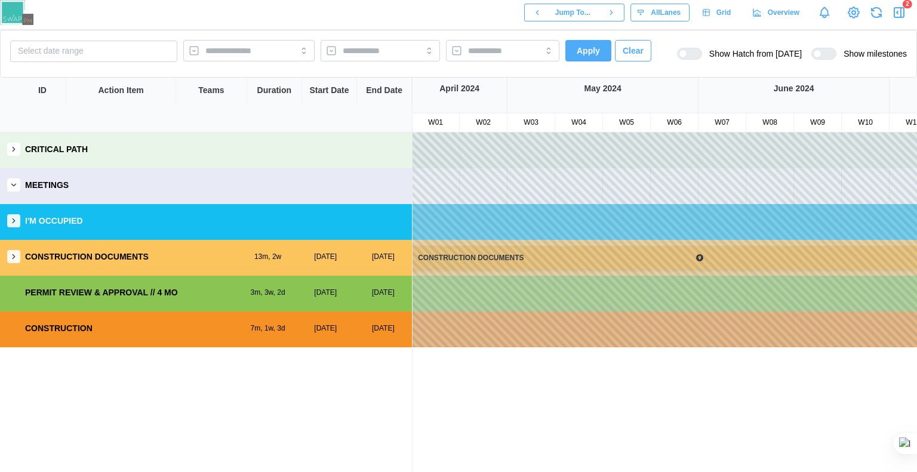
click at [10, 187] on icon "button" at bounding box center [14, 185] width 8 height 8
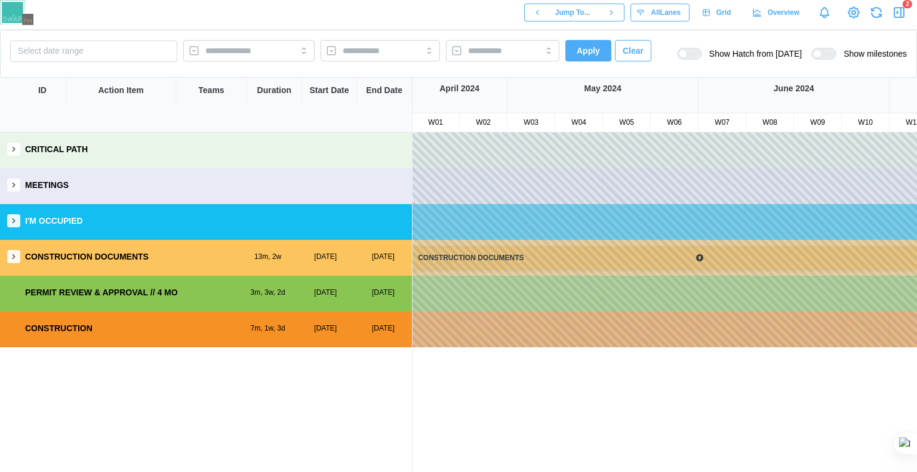
click at [16, 147] on icon "button" at bounding box center [14, 149] width 8 height 8
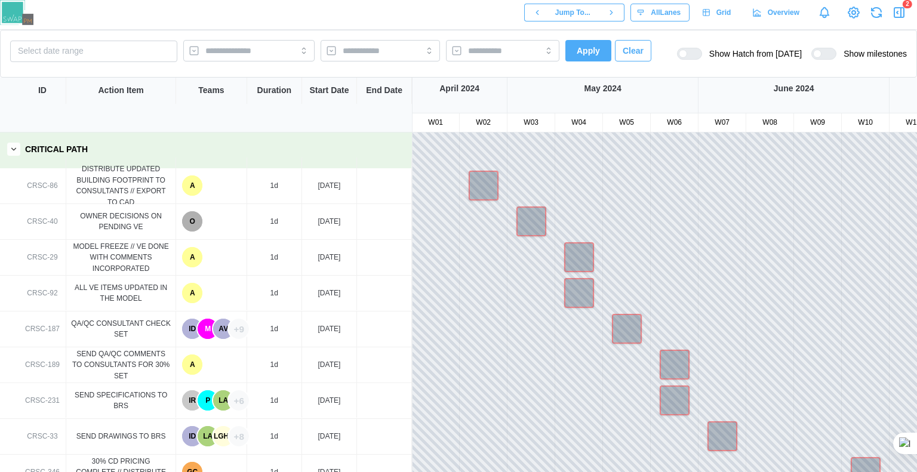
click at [8, 153] on button "button" at bounding box center [13, 149] width 13 height 13
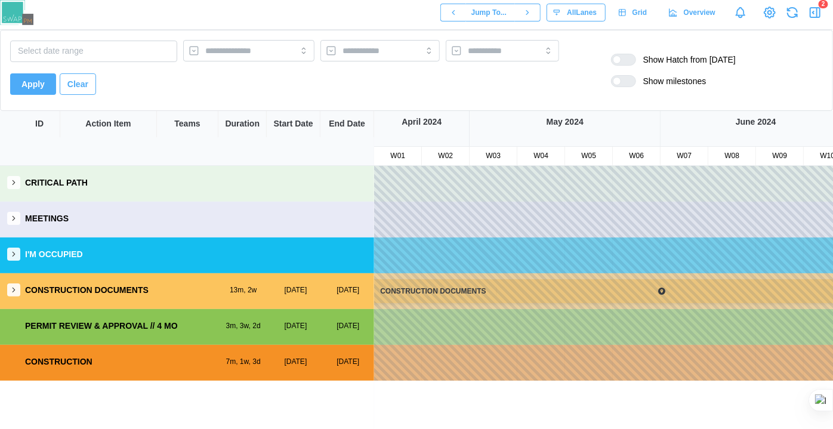
click at [14, 191] on div "CRITICAL PATH" at bounding box center [187, 183] width 374 height 34
click at [16, 248] on button "button" at bounding box center [13, 254] width 13 height 13
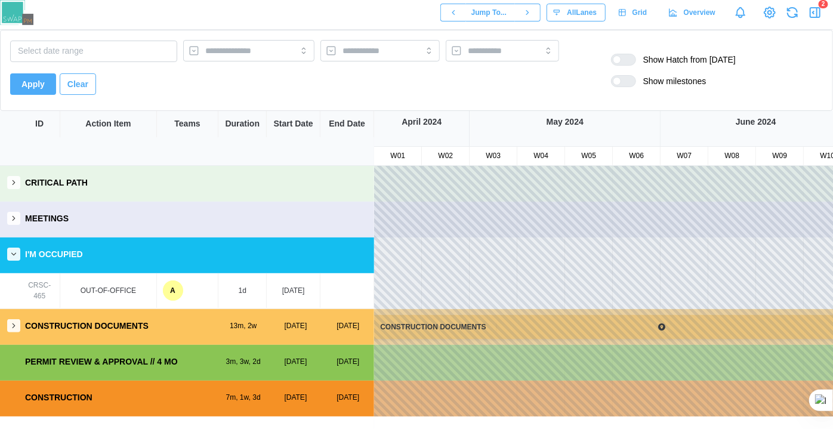
click at [13, 324] on icon "button" at bounding box center [14, 326] width 8 height 8
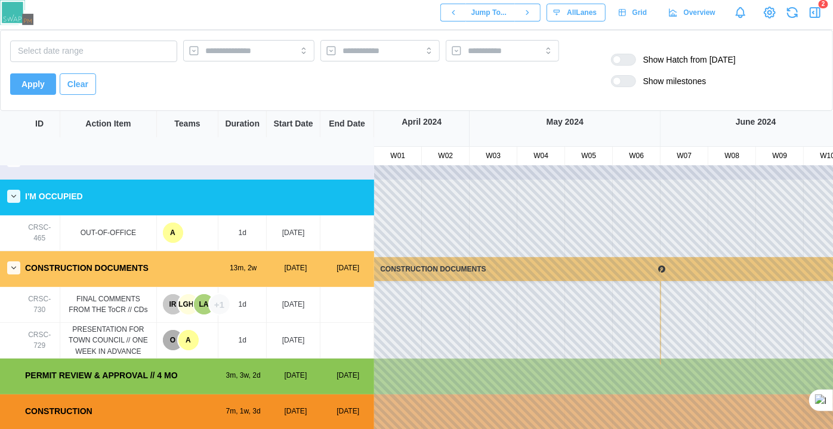
scroll to position [58, 0]
click at [192, 302] on div "LGHT" at bounding box center [189, 304] width 20 height 20
click at [217, 345] on div "LIGHTING - AE DESIGN" at bounding box center [249, 336] width 143 height 27
click at [253, 297] on div "1d" at bounding box center [243, 304] width 48 height 35
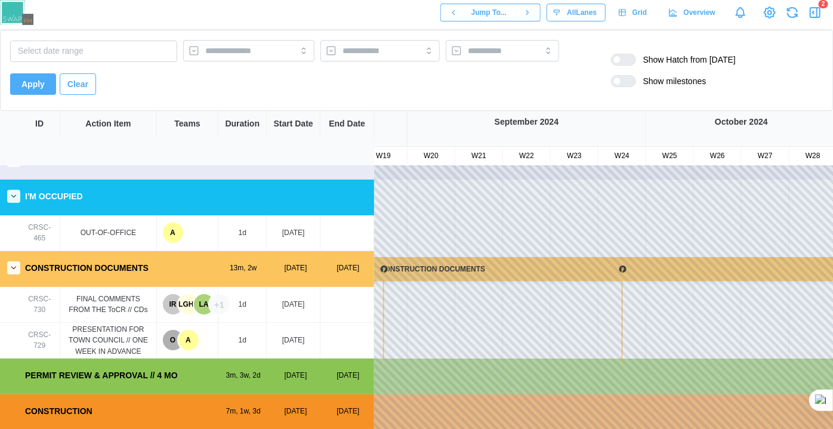
scroll to position [0, 987]
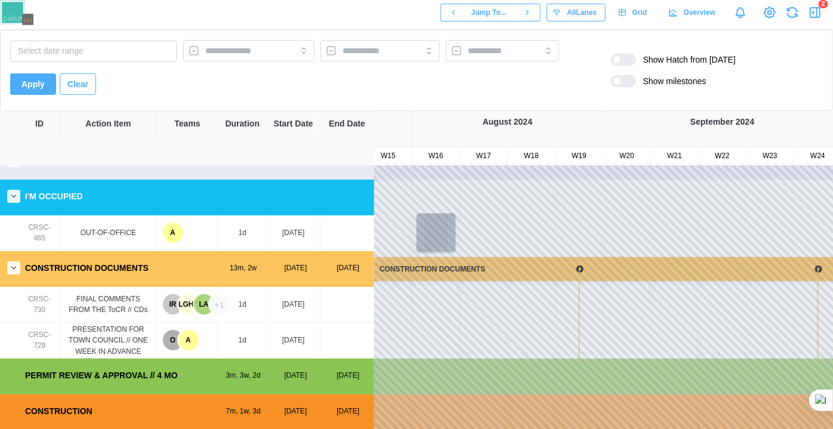
click at [450, 223] on div at bounding box center [436, 232] width 39 height 39
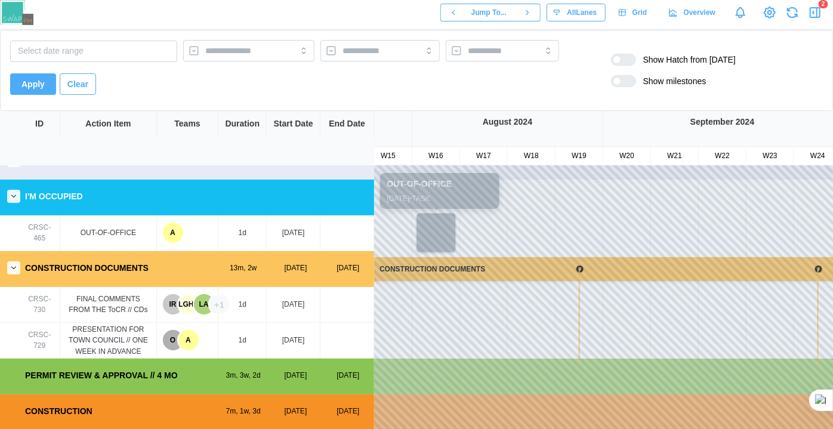
click at [450, 223] on div at bounding box center [436, 232] width 39 height 39
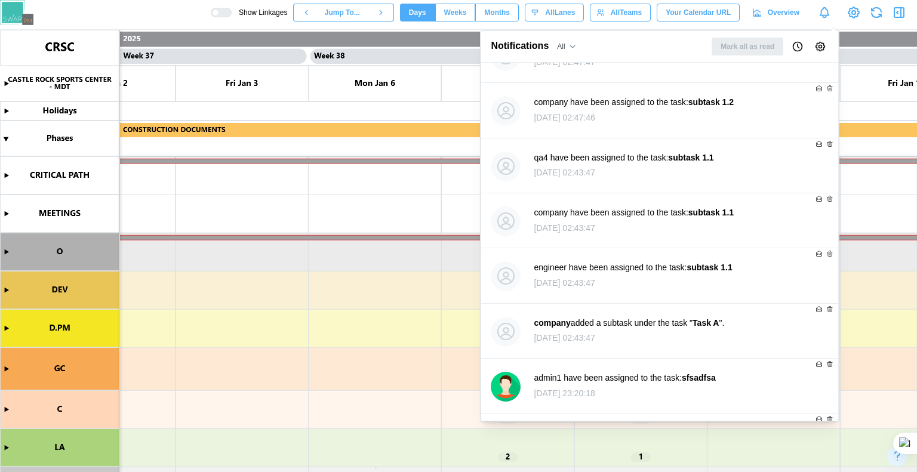
scroll to position [8886, 0]
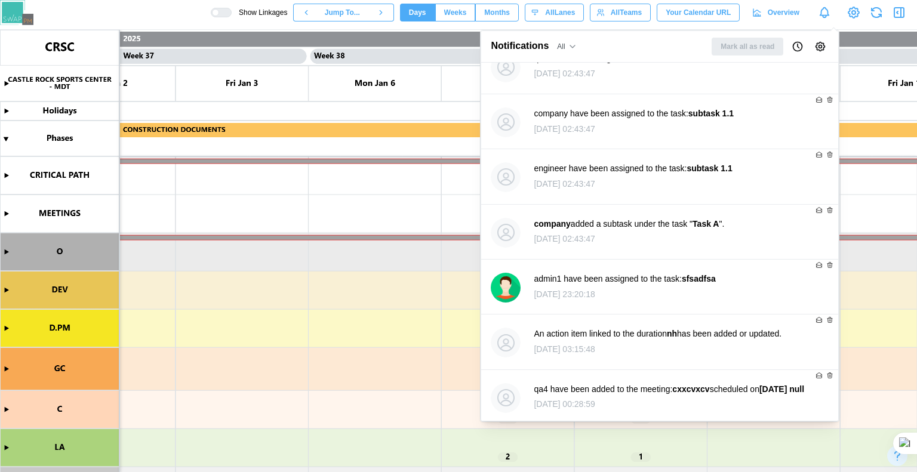
click at [828, 15] on icon "Notifications" at bounding box center [824, 12] width 9 height 8
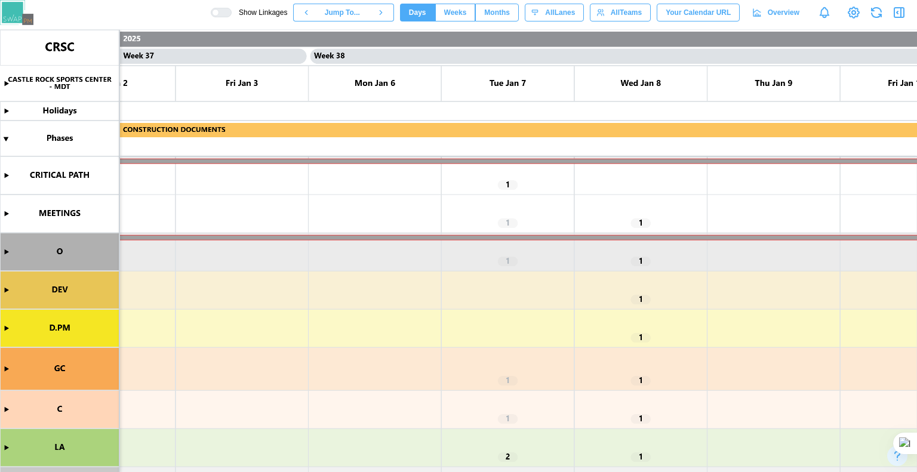
click at [10, 292] on canvas at bounding box center [458, 251] width 917 height 442
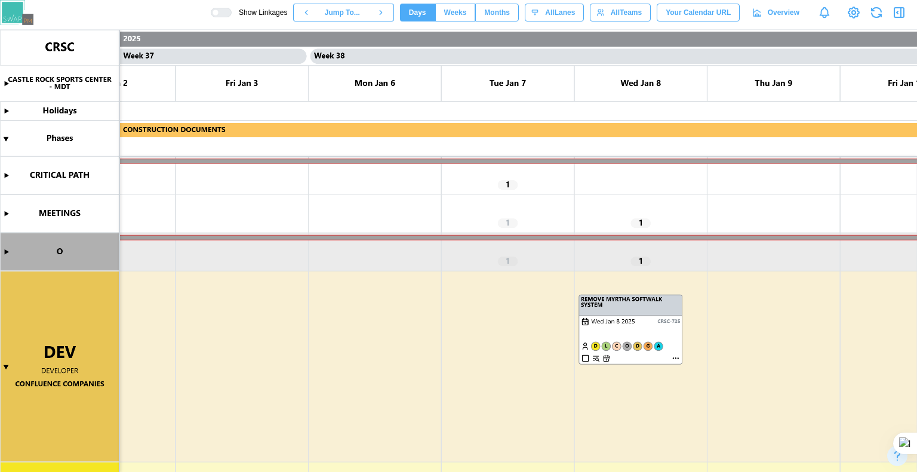
scroll to position [239, 0]
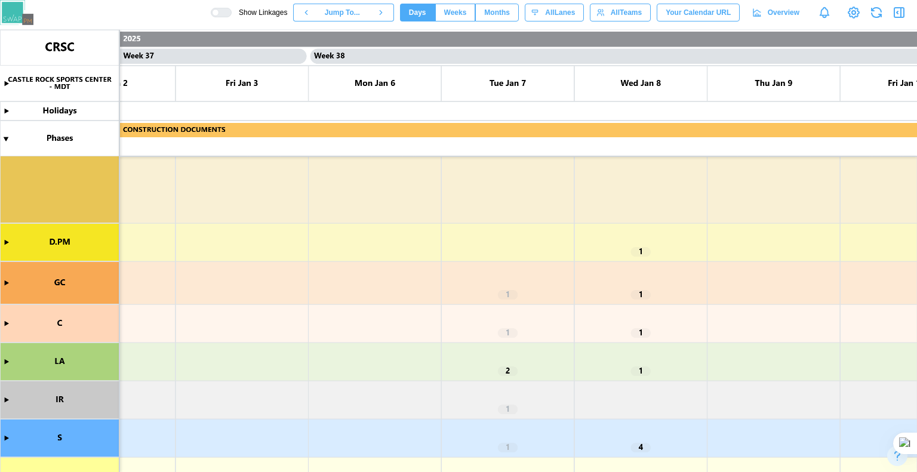
click at [0, 248] on canvas at bounding box center [458, 251] width 917 height 442
click at [5, 244] on canvas at bounding box center [458, 251] width 917 height 442
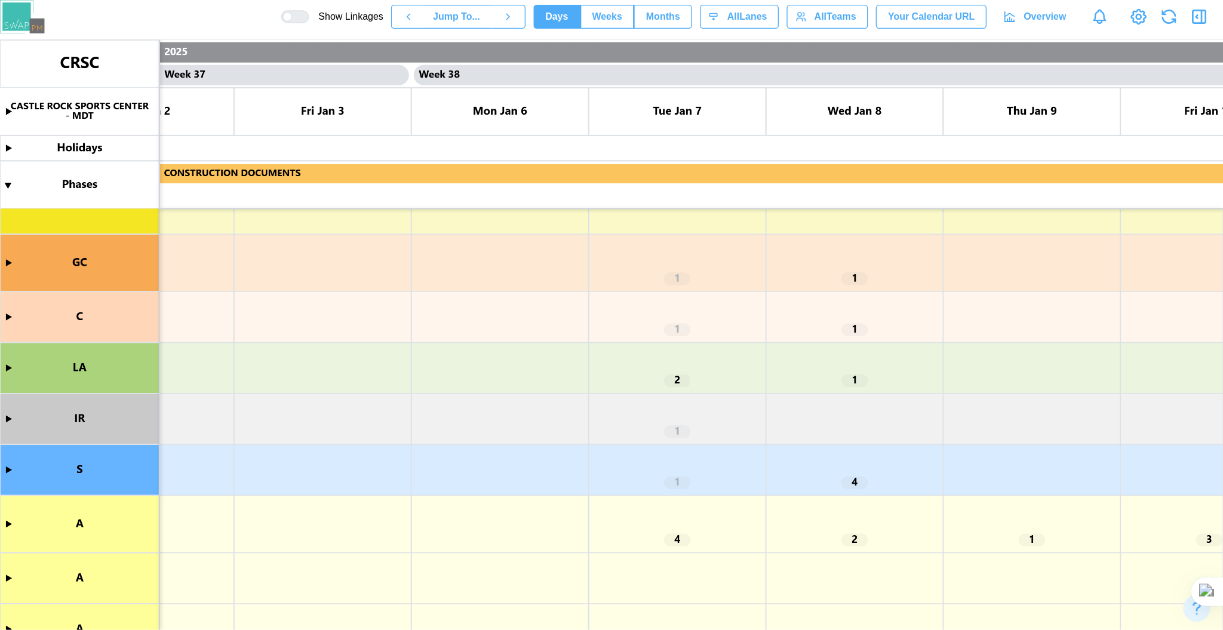
scroll to position [1134, 0]
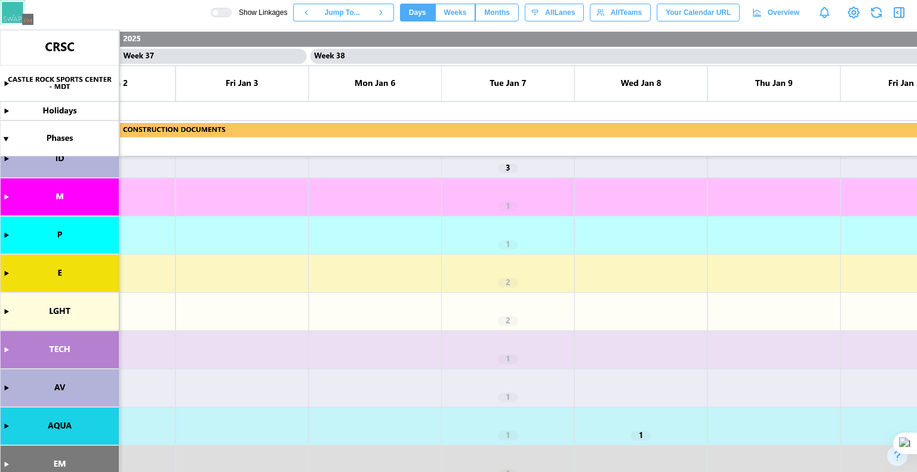
click at [657, 294] on canvas at bounding box center [509, 277] width 1019 height 495
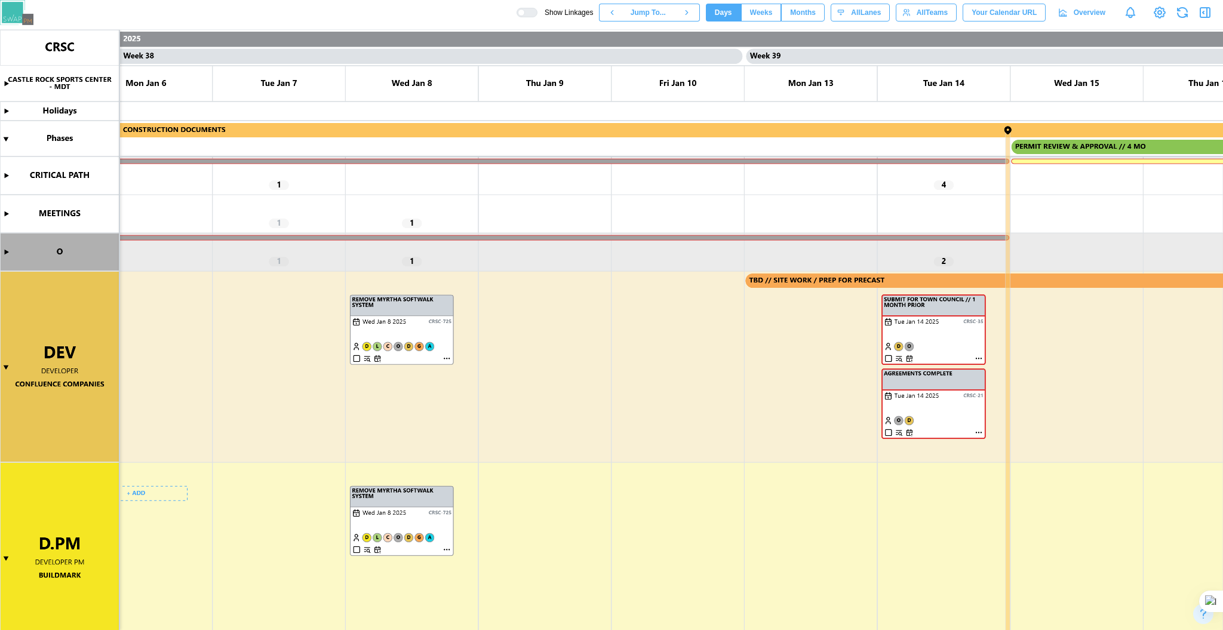
scroll to position [0, 24634]
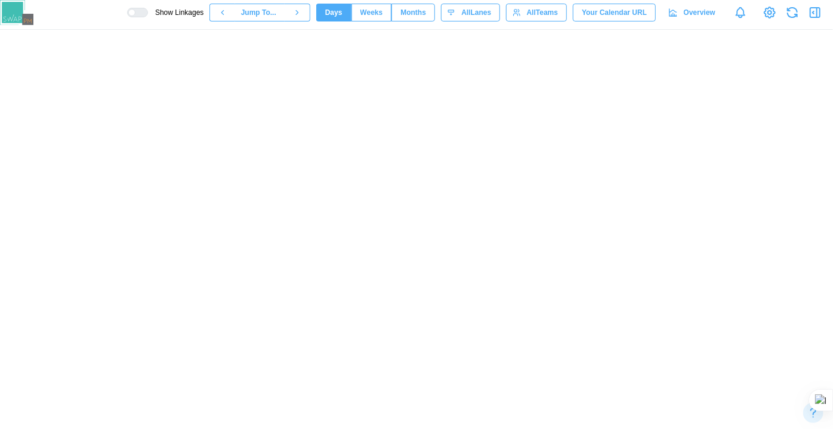
scroll to position [0, 24634]
